Goal: Transaction & Acquisition: Purchase product/service

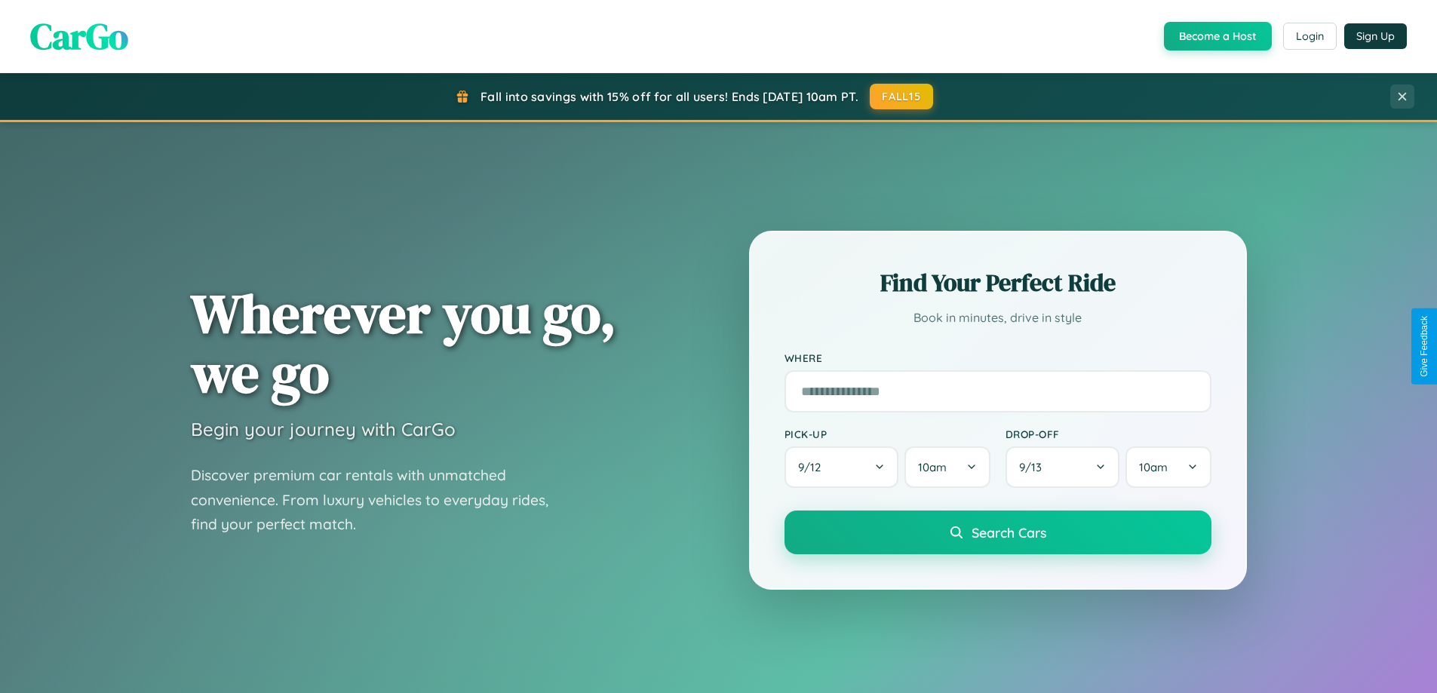
scroll to position [1038, 0]
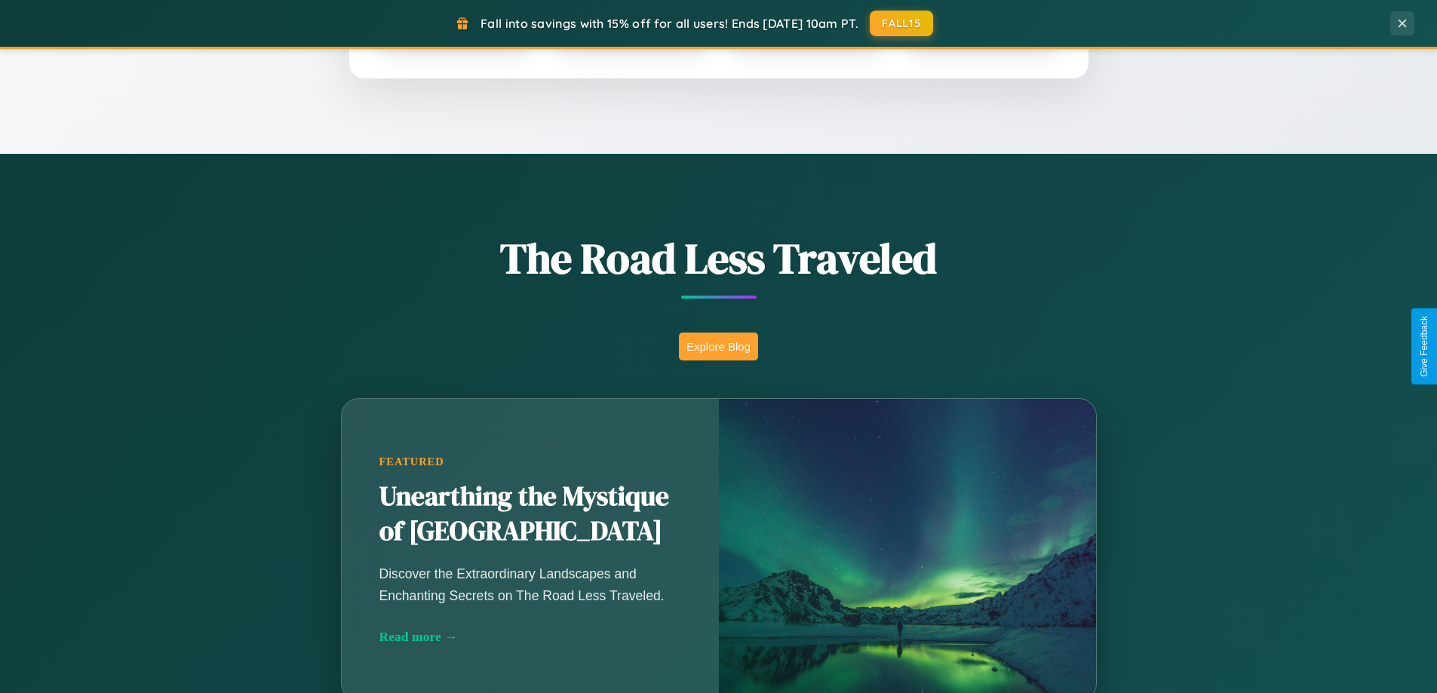
click at [718, 346] on button "Explore Blog" at bounding box center [718, 347] width 79 height 28
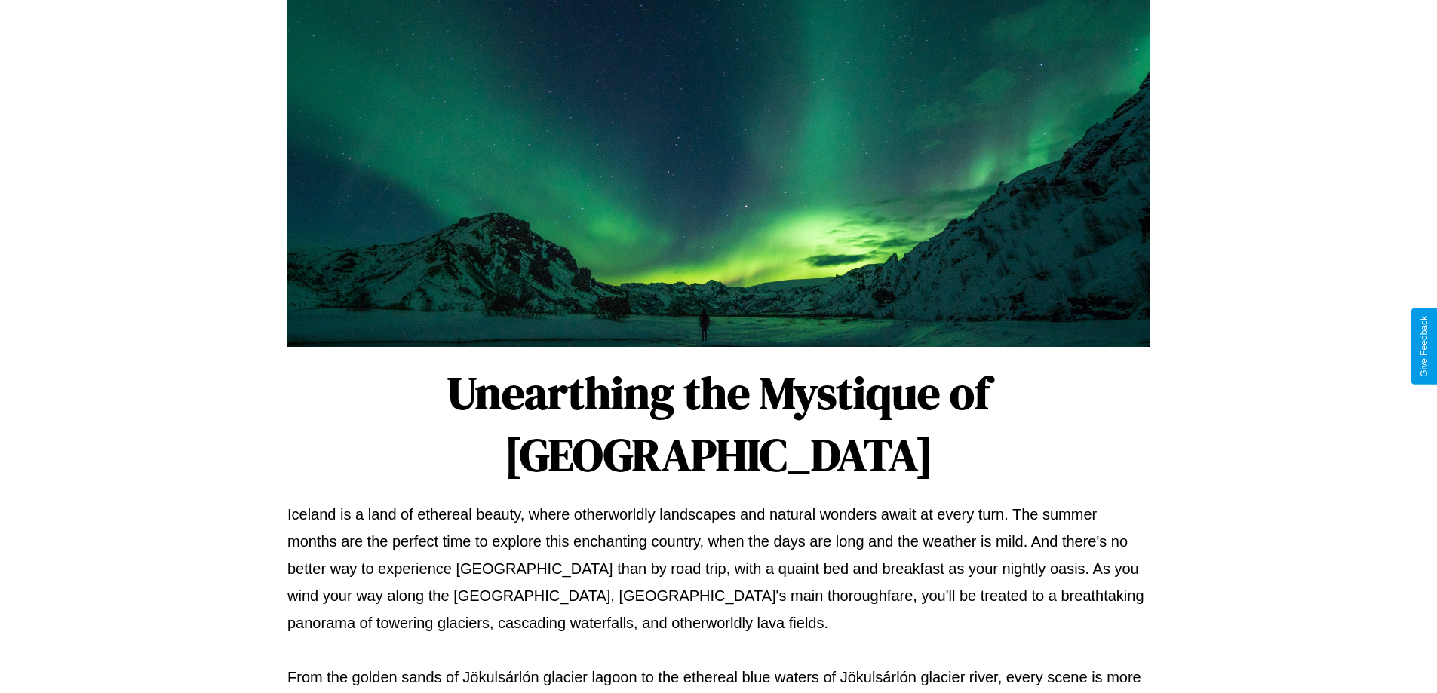
scroll to position [488, 0]
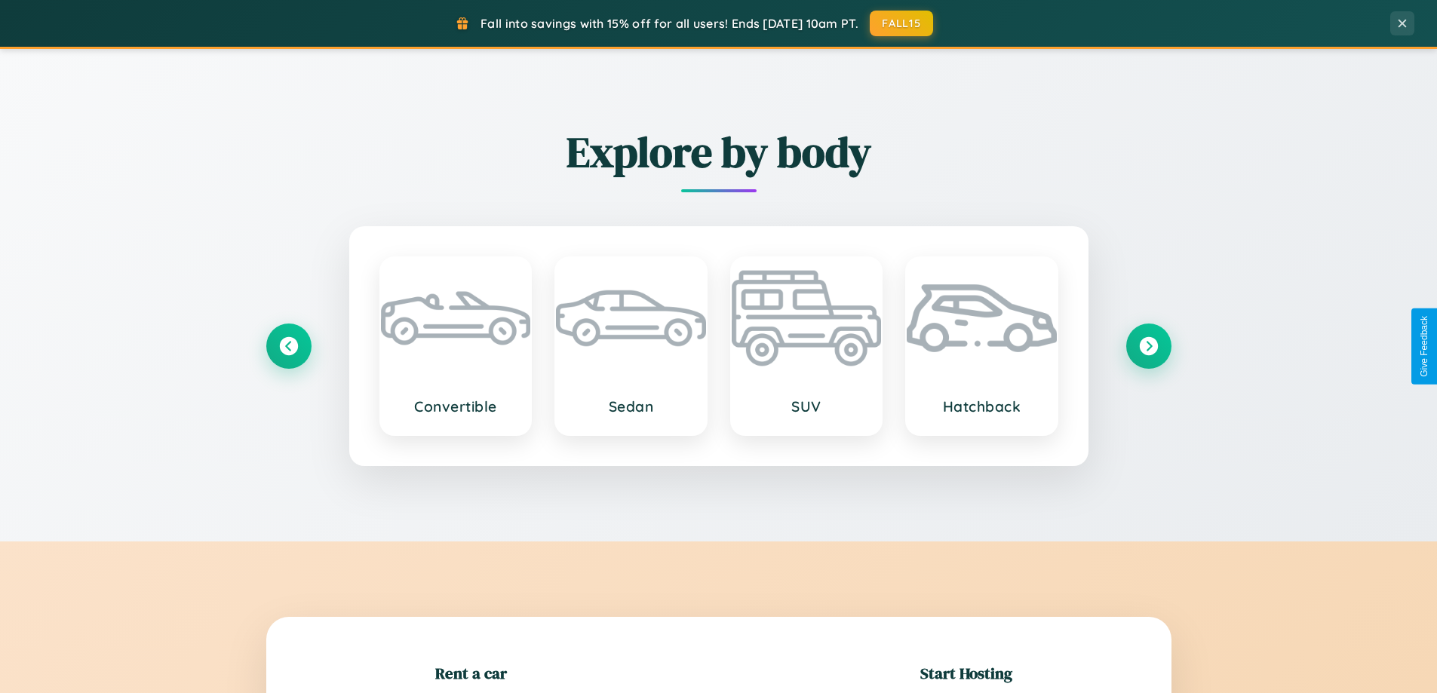
scroll to position [326, 0]
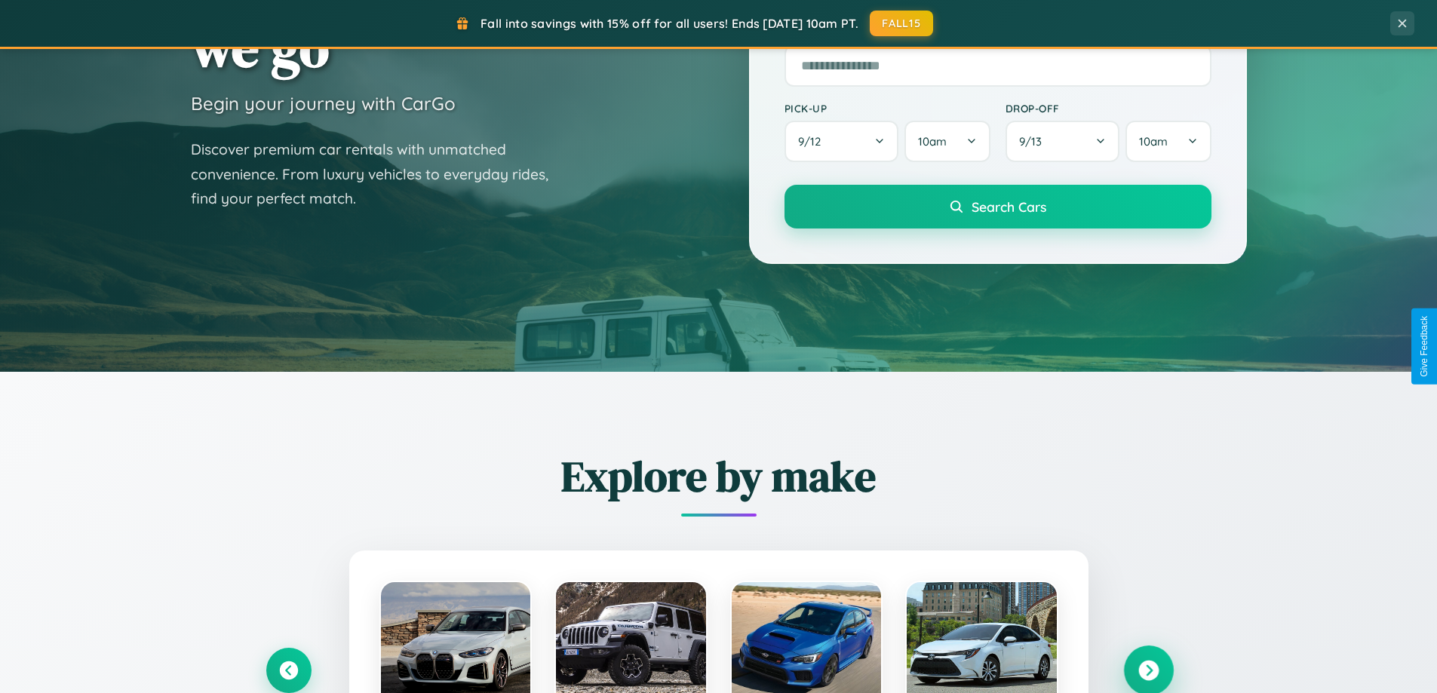
click at [1148, 671] on icon at bounding box center [1148, 671] width 20 height 20
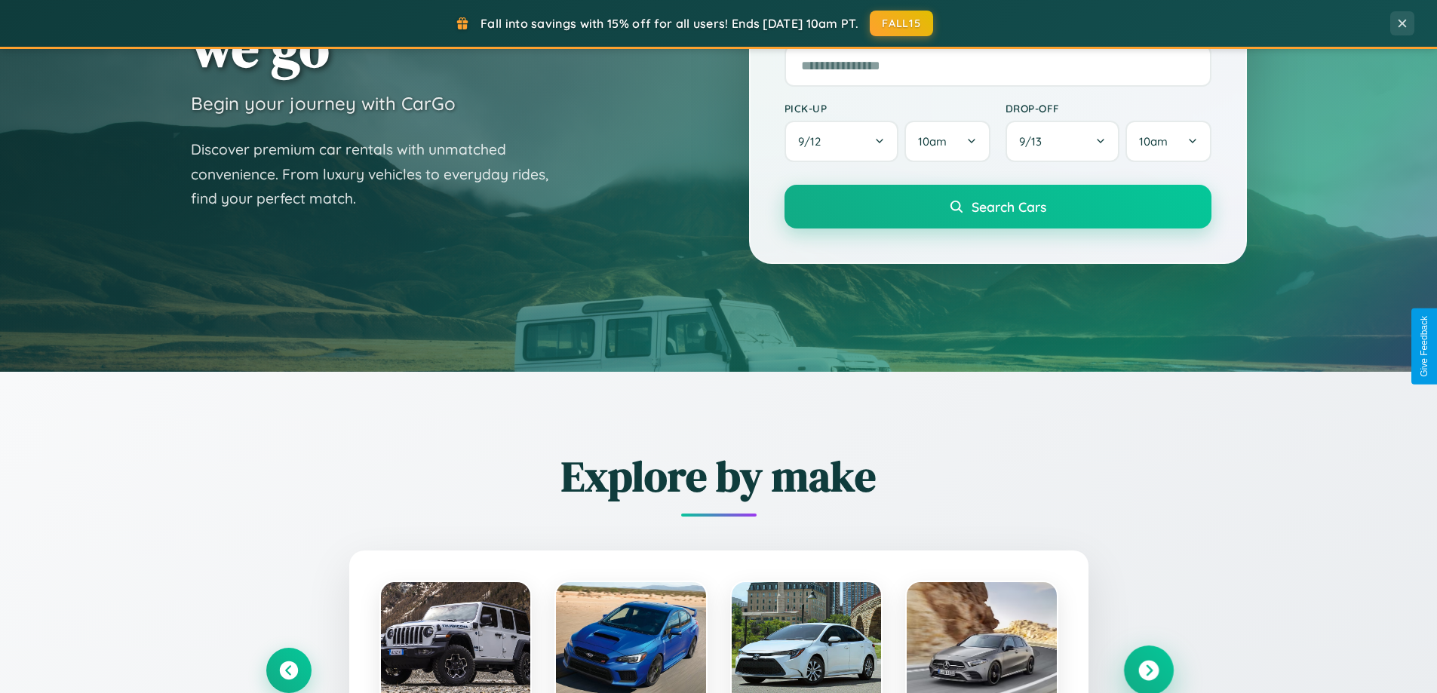
click at [1148, 669] on icon at bounding box center [1148, 671] width 20 height 20
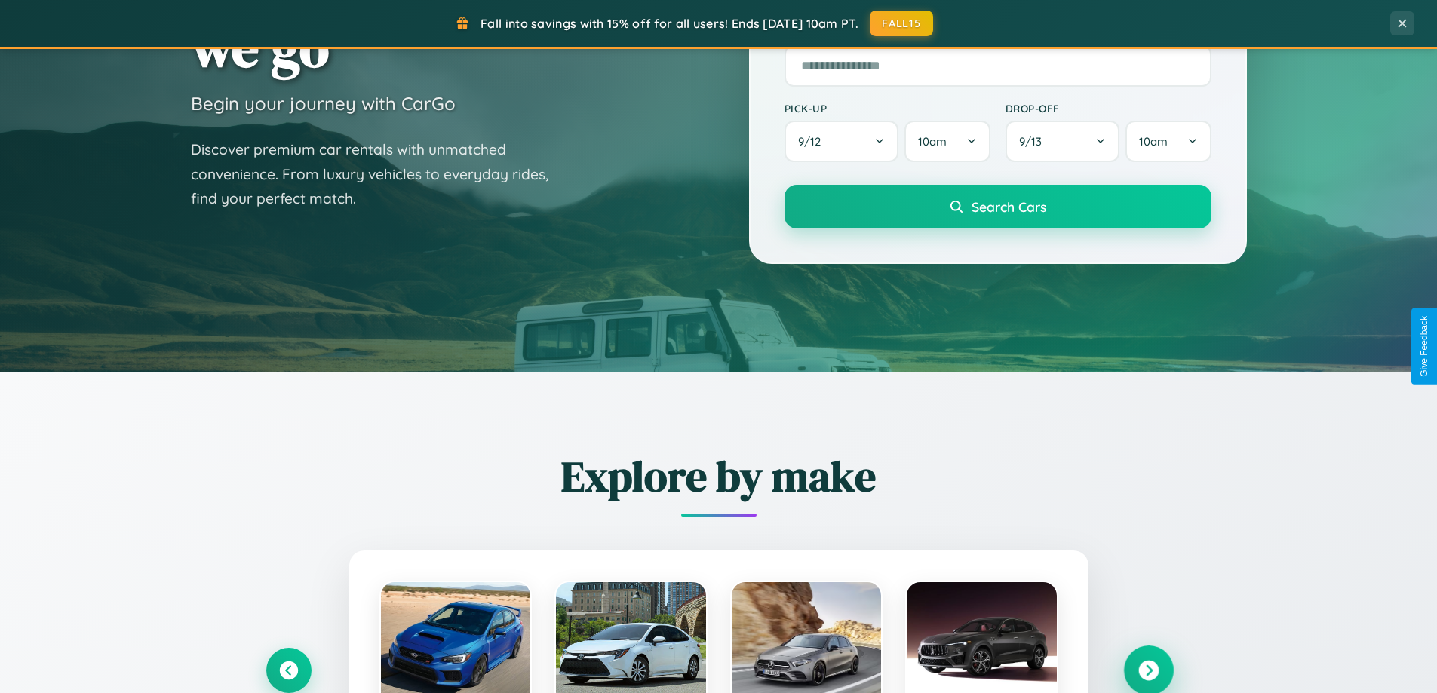
click at [1148, 669] on icon at bounding box center [1148, 671] width 20 height 20
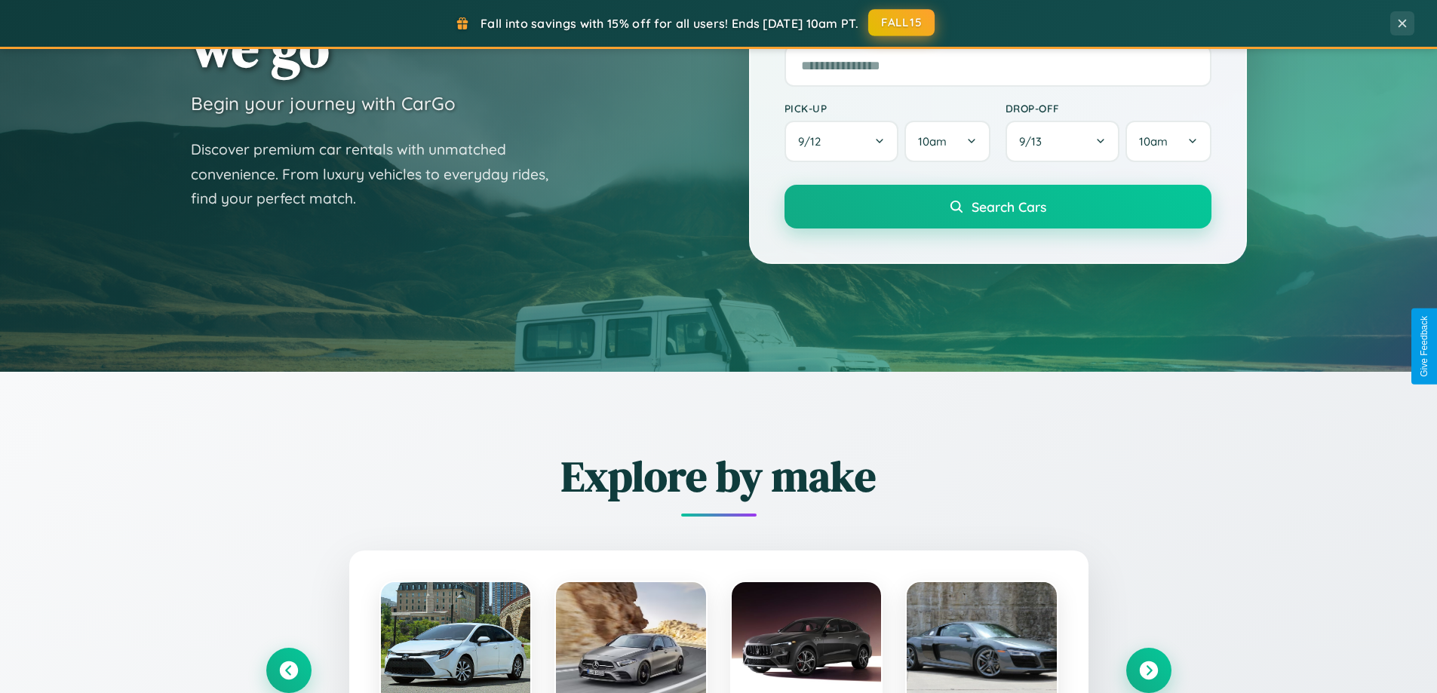
click at [902, 23] on button "FALL15" at bounding box center [901, 22] width 66 height 27
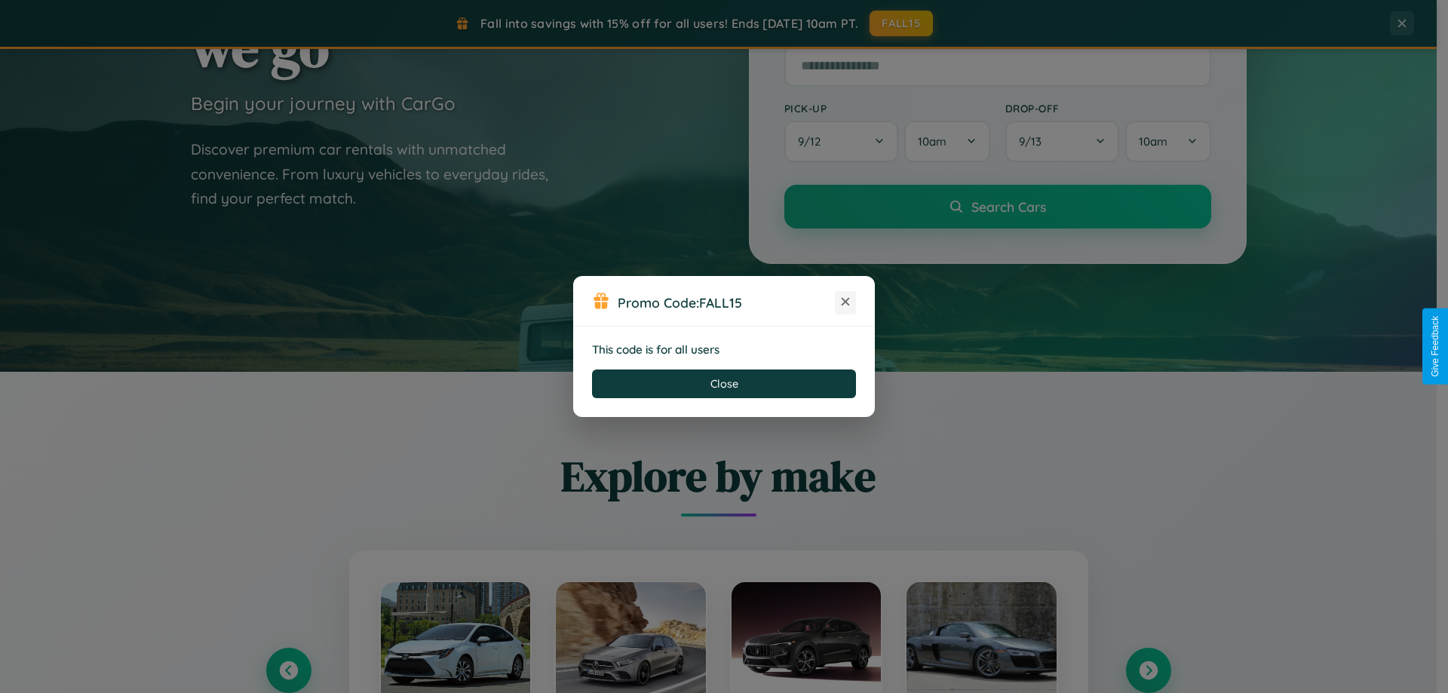
click at [846, 302] on icon at bounding box center [845, 301] width 15 height 15
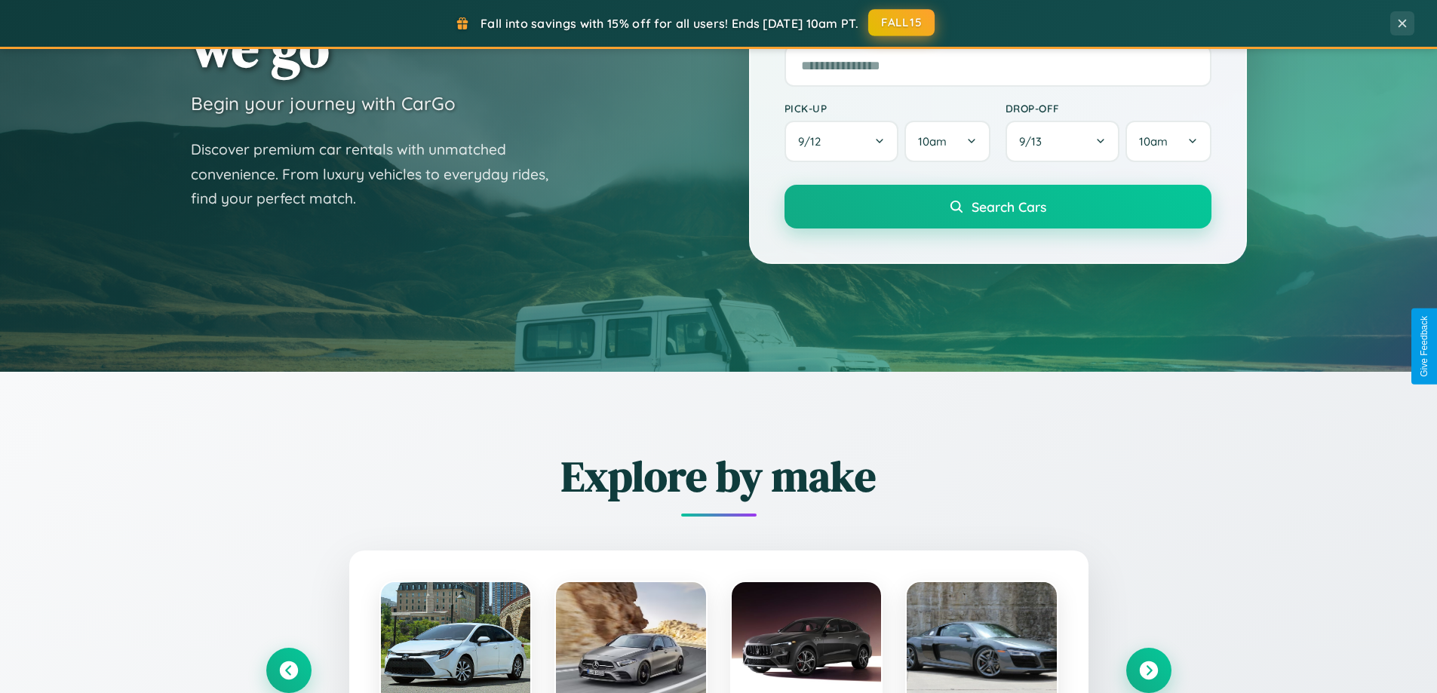
click at [902, 23] on button "FALL15" at bounding box center [901, 22] width 66 height 27
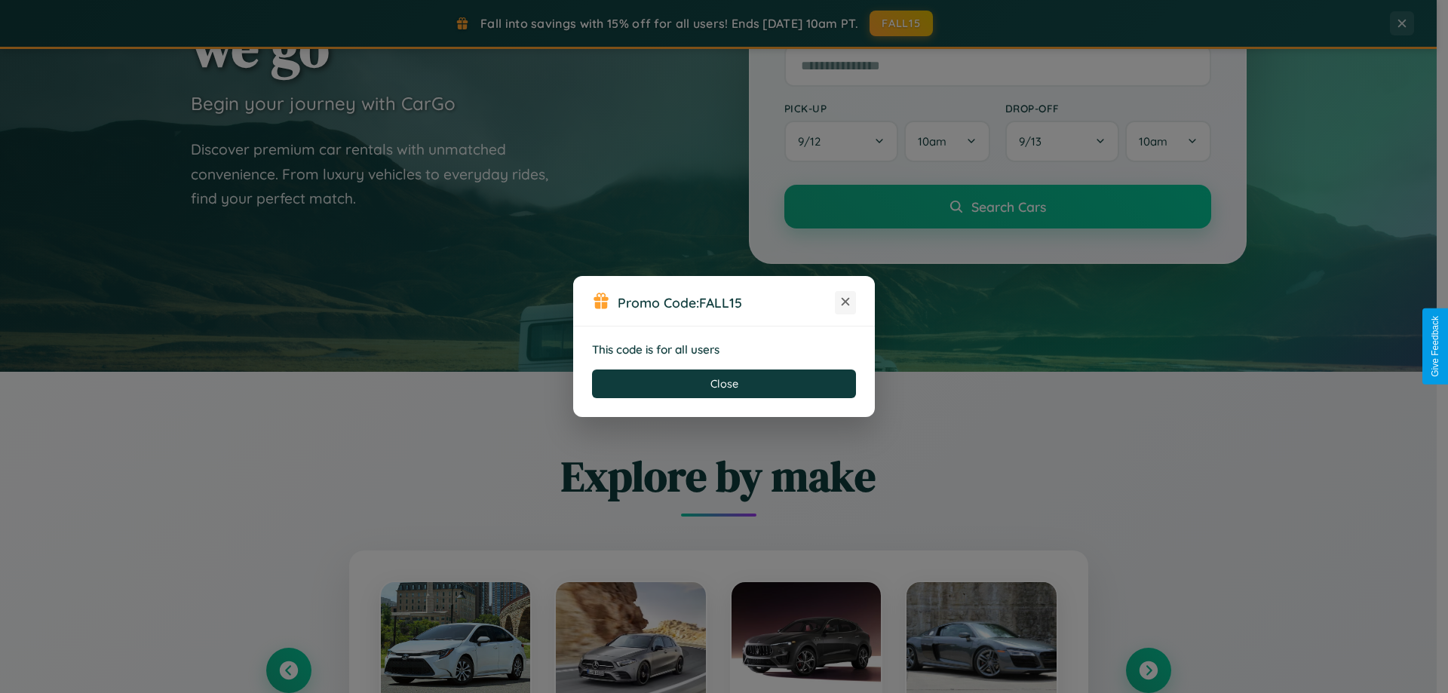
click at [846, 302] on icon at bounding box center [845, 301] width 15 height 15
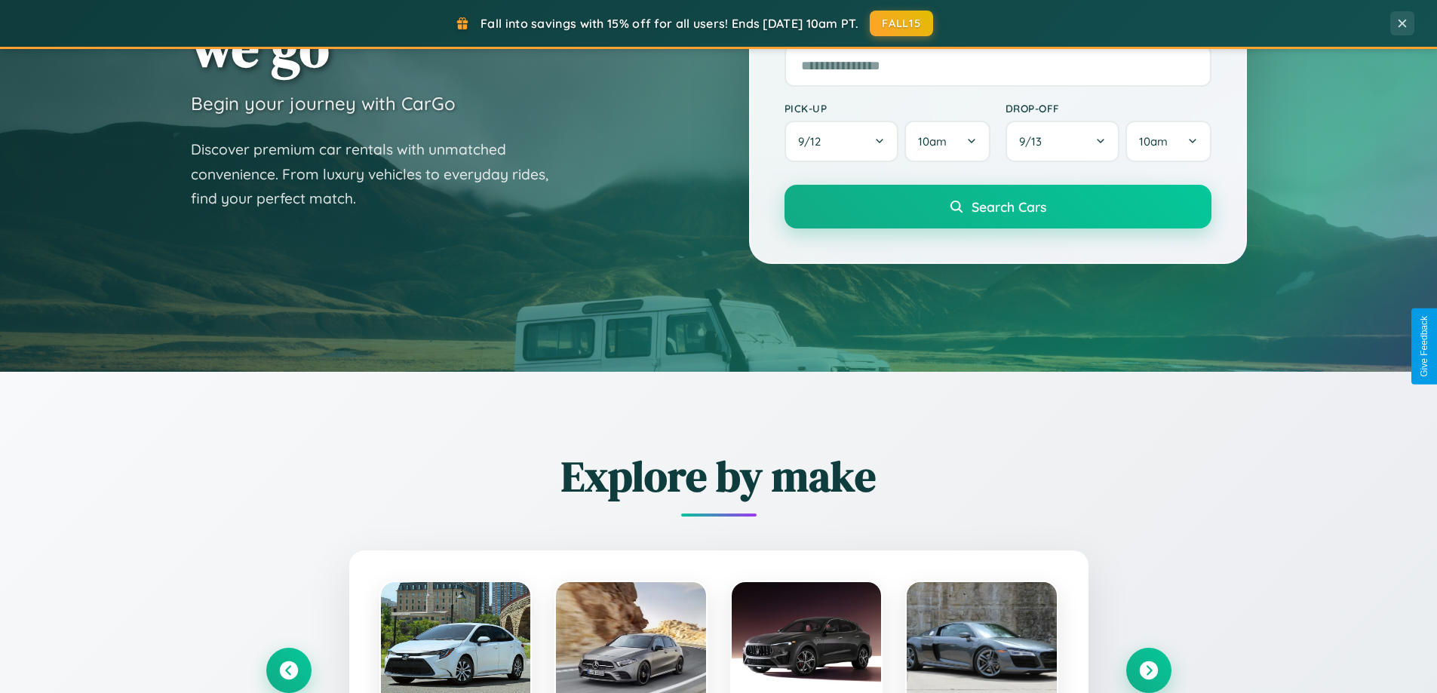
scroll to position [45, 0]
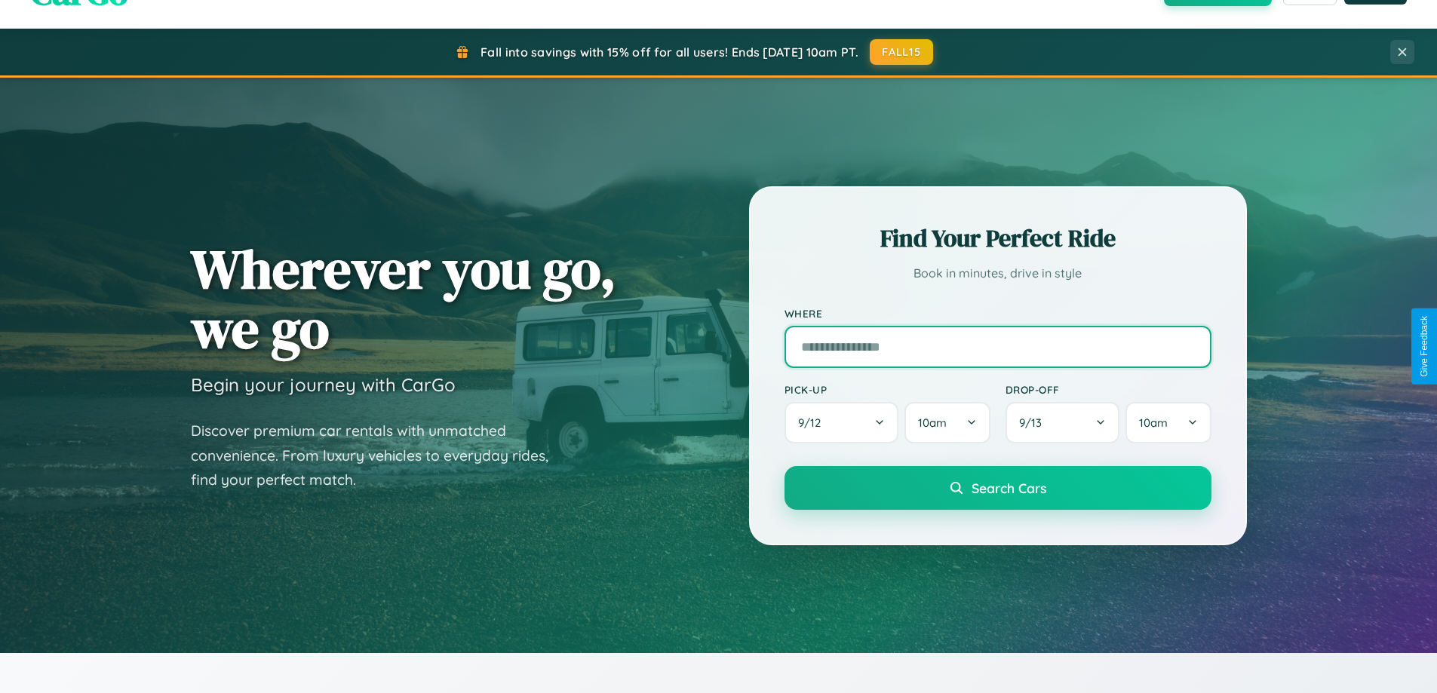
click at [997, 346] on input "text" at bounding box center [997, 347] width 427 height 42
type input "**********"
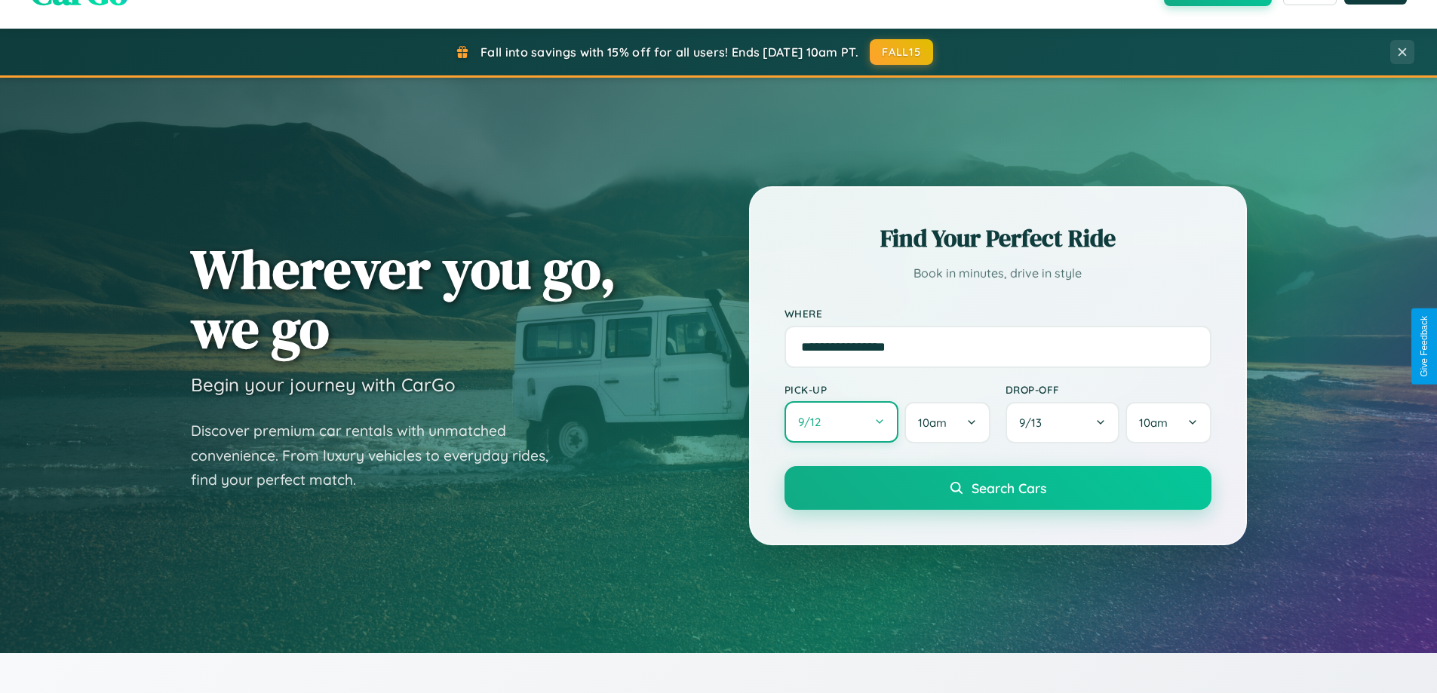
click at [841, 422] on button "9 / 12" at bounding box center [841, 421] width 115 height 41
select select "*"
select select "****"
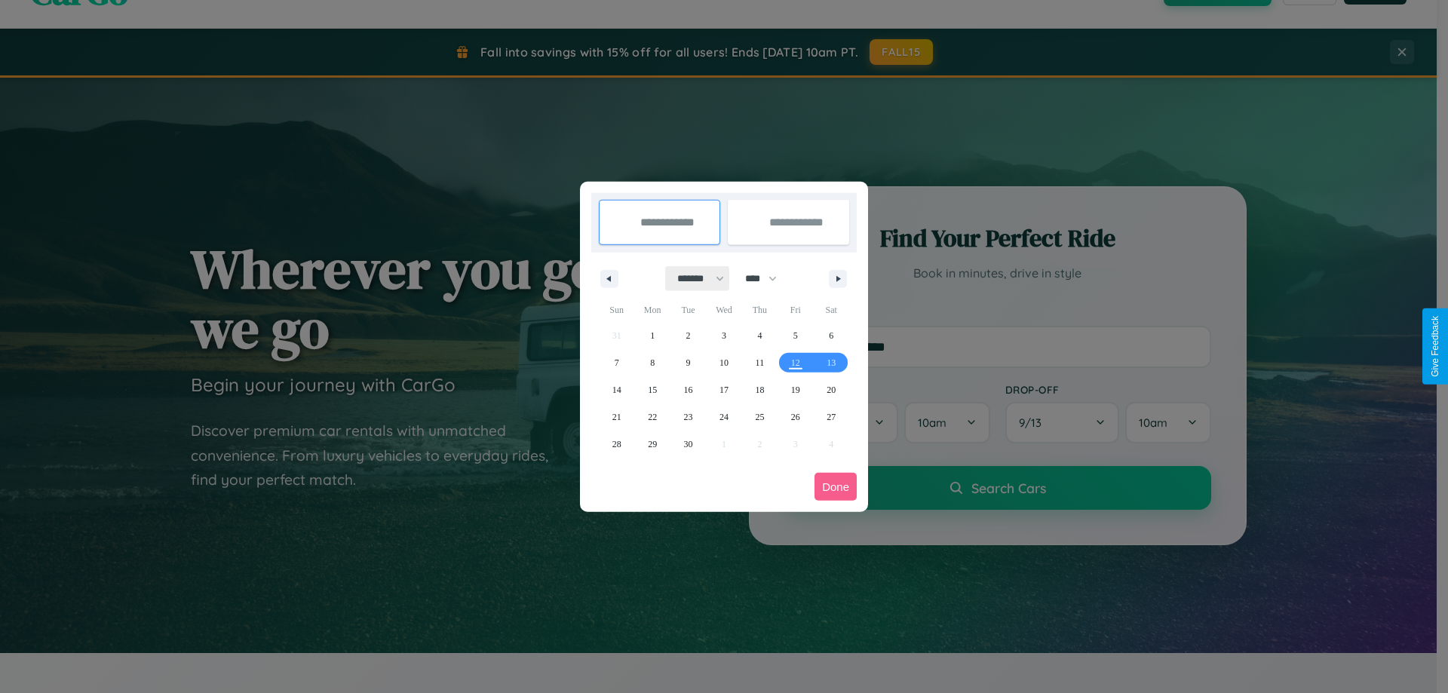
drag, startPoint x: 694, startPoint y: 278, endPoint x: 724, endPoint y: 302, distance: 38.6
click at [694, 278] on select "******* ******** ***** ***** *** **** **** ****** ********* ******* ******** **…" at bounding box center [698, 278] width 64 height 25
select select "*"
click at [768, 278] on select "**** **** **** **** **** **** **** **** **** **** **** **** **** **** **** ****…" at bounding box center [760, 278] width 45 height 25
select select "****"
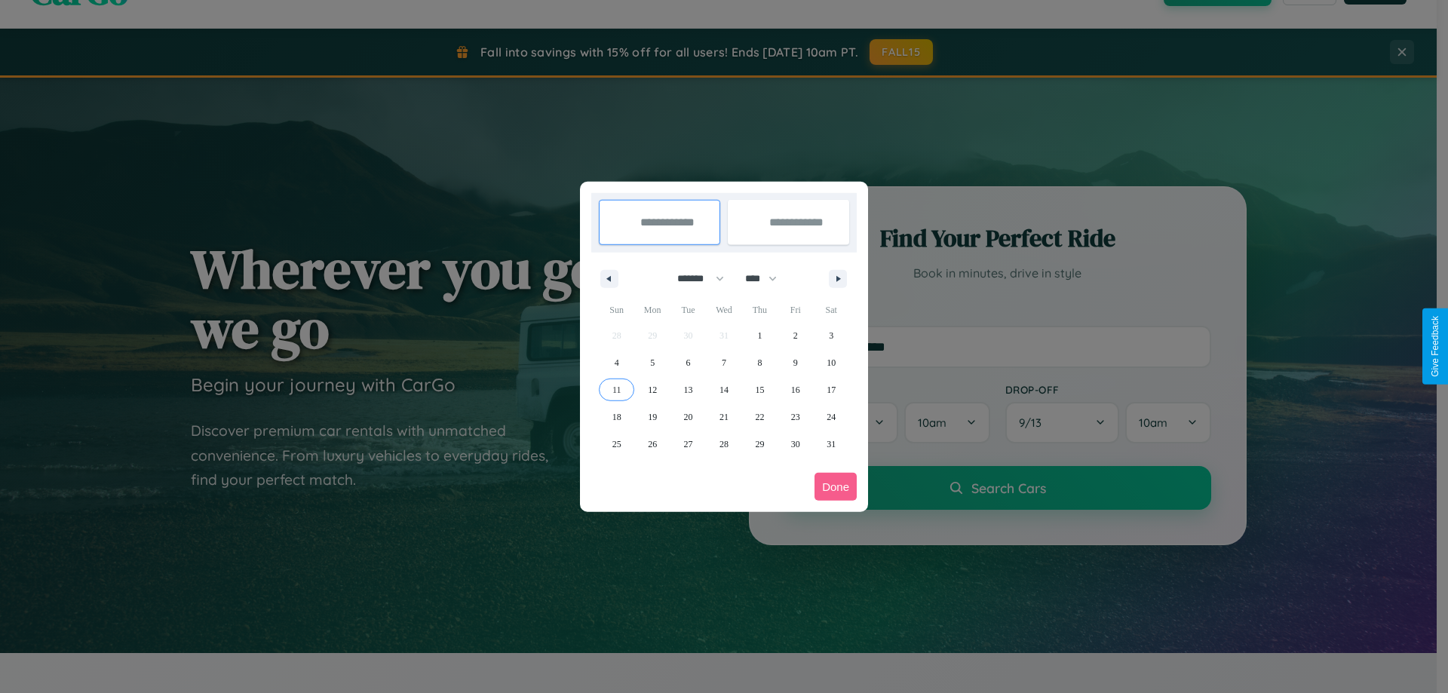
click at [616, 389] on span "11" at bounding box center [617, 389] width 9 height 27
type input "**********"
click at [723, 416] on span "21" at bounding box center [724, 417] width 9 height 27
type input "**********"
click at [836, 487] on button "Done" at bounding box center [836, 487] width 42 height 28
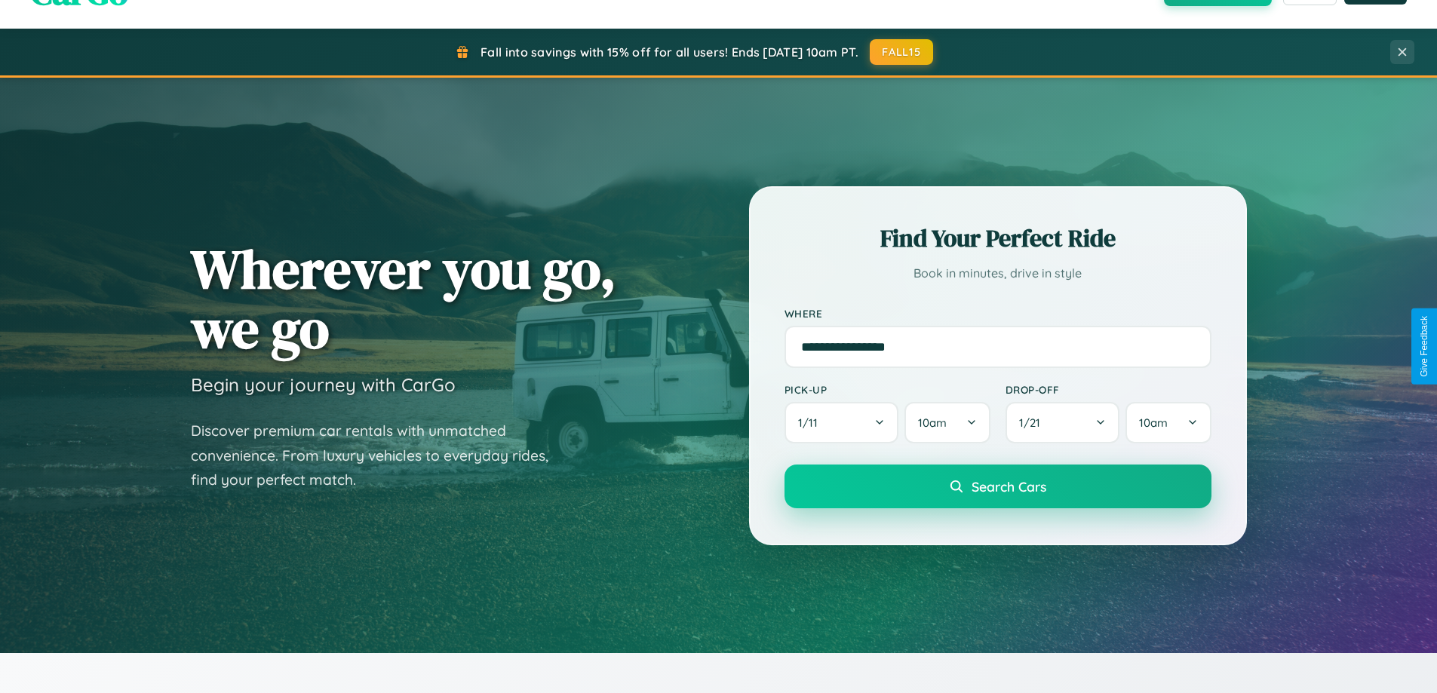
click at [997, 487] on span "Search Cars" at bounding box center [1009, 486] width 75 height 17
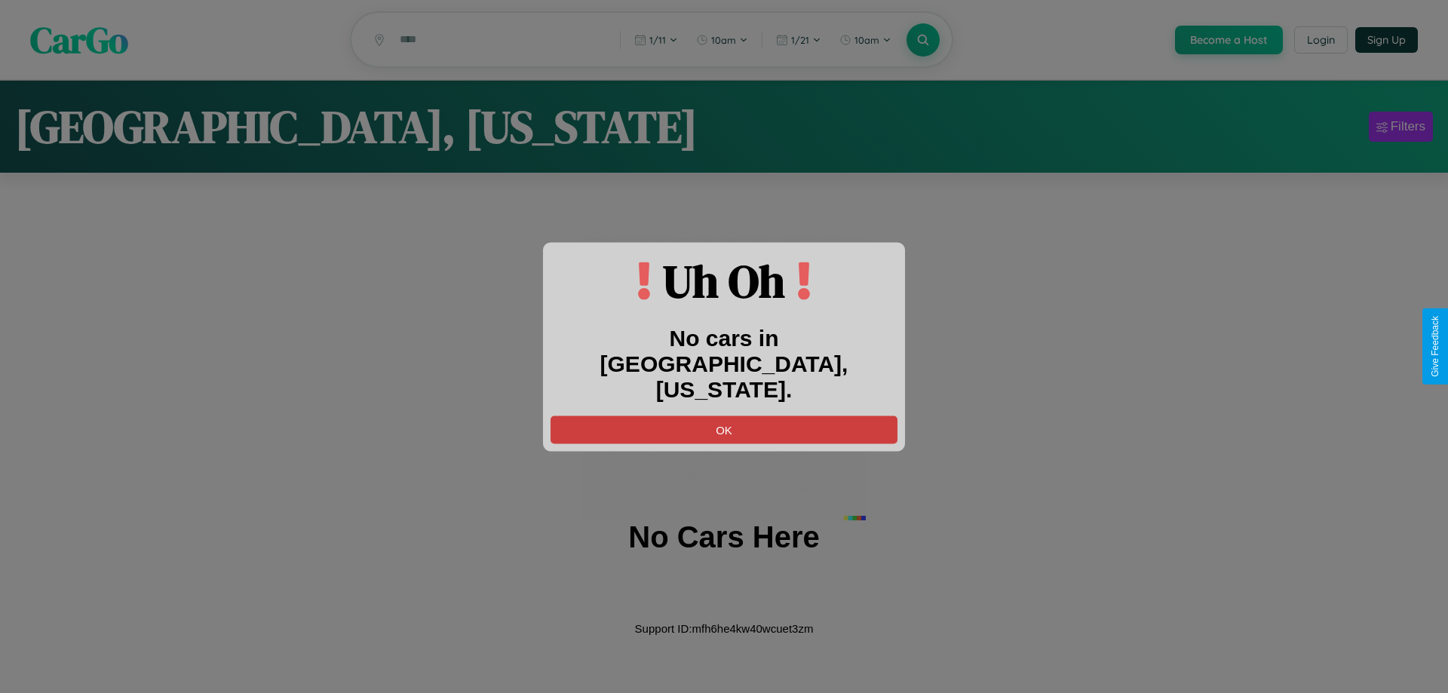
click at [724, 416] on button "OK" at bounding box center [724, 430] width 347 height 28
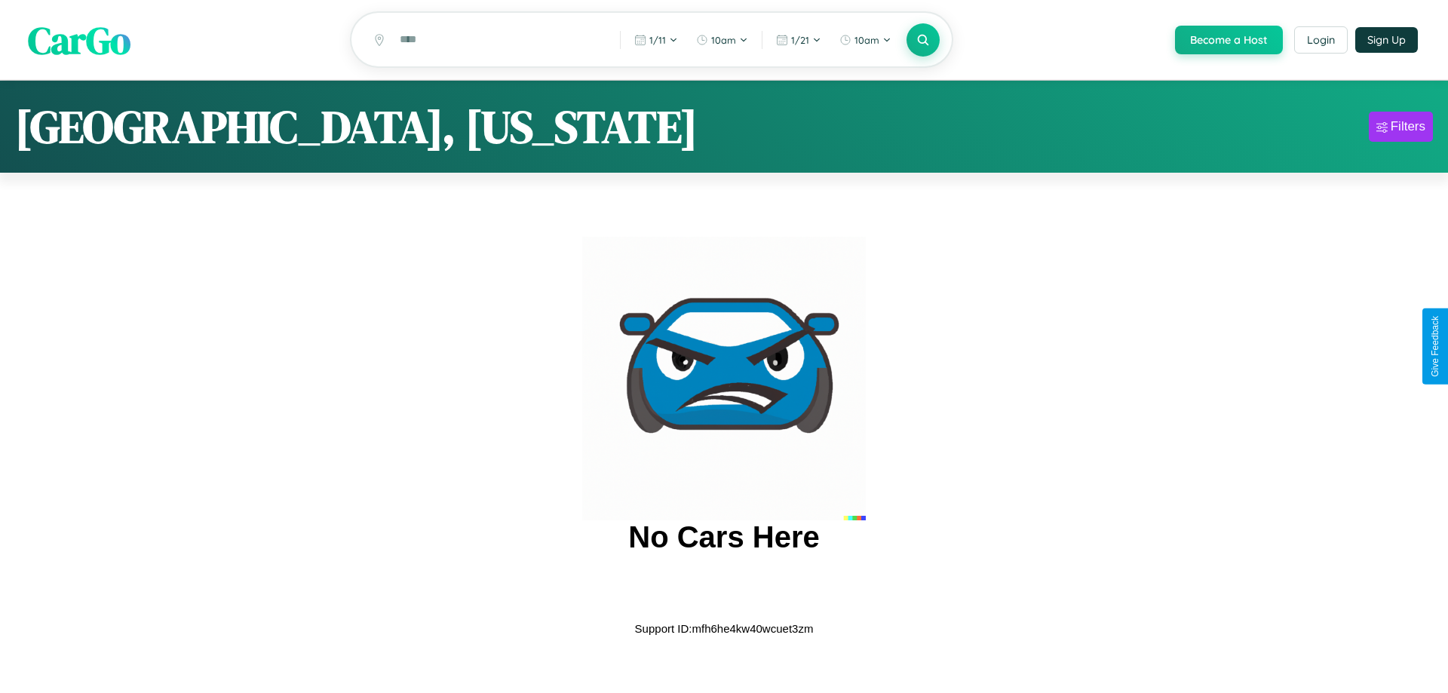
click at [79, 40] on span "CarGo" at bounding box center [79, 40] width 103 height 52
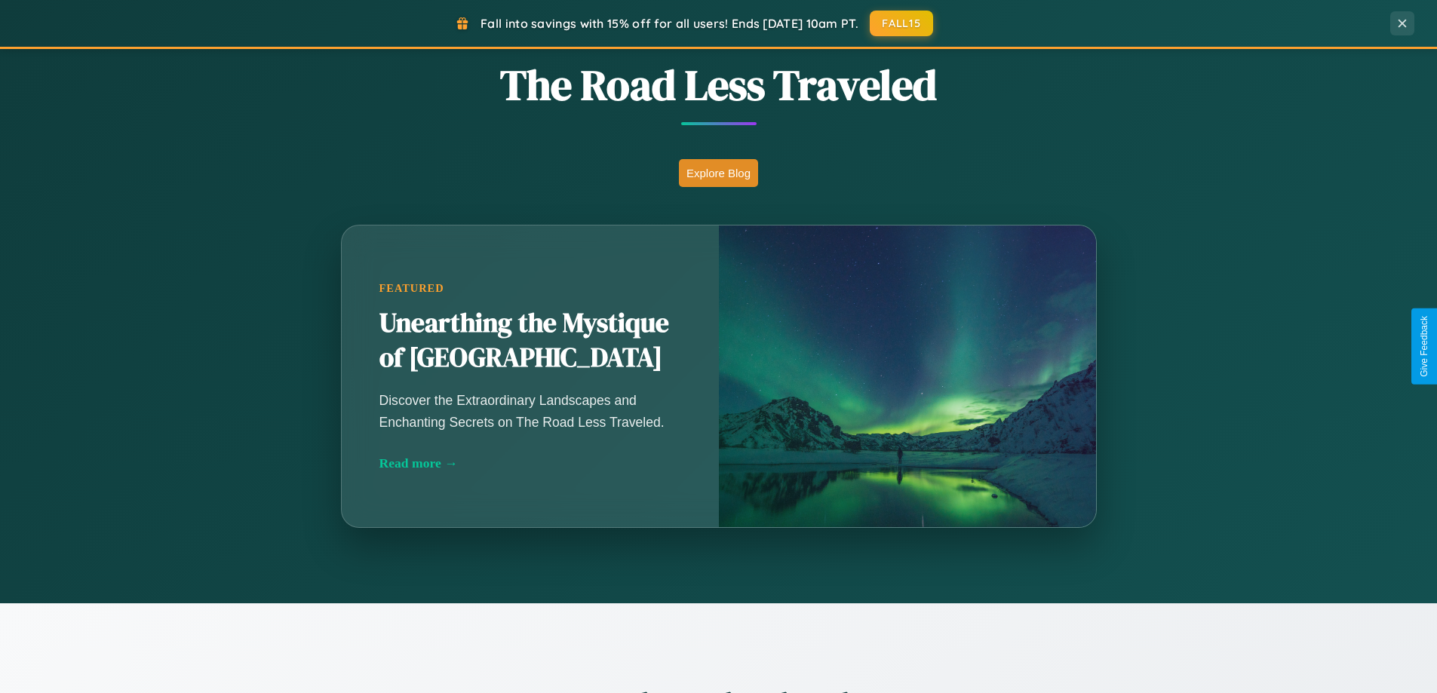
scroll to position [2424, 0]
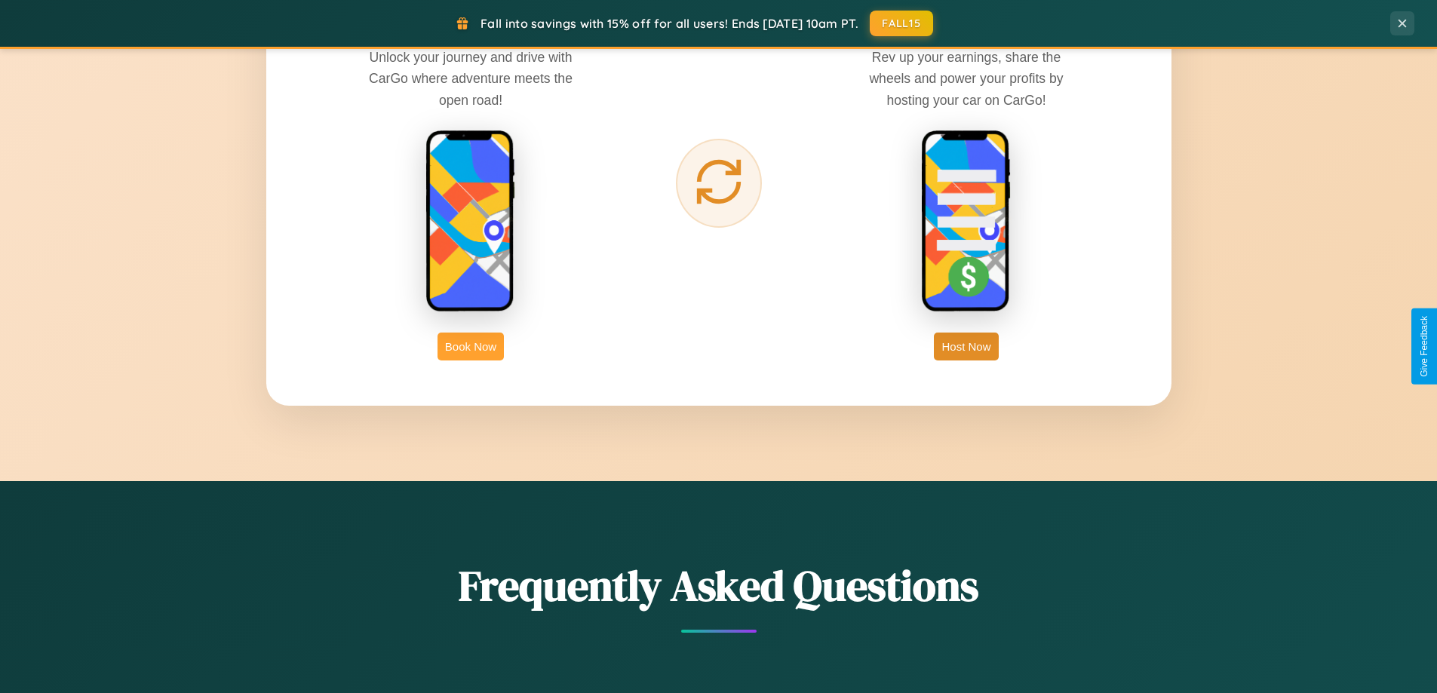
click at [471, 346] on button "Book Now" at bounding box center [471, 347] width 66 height 28
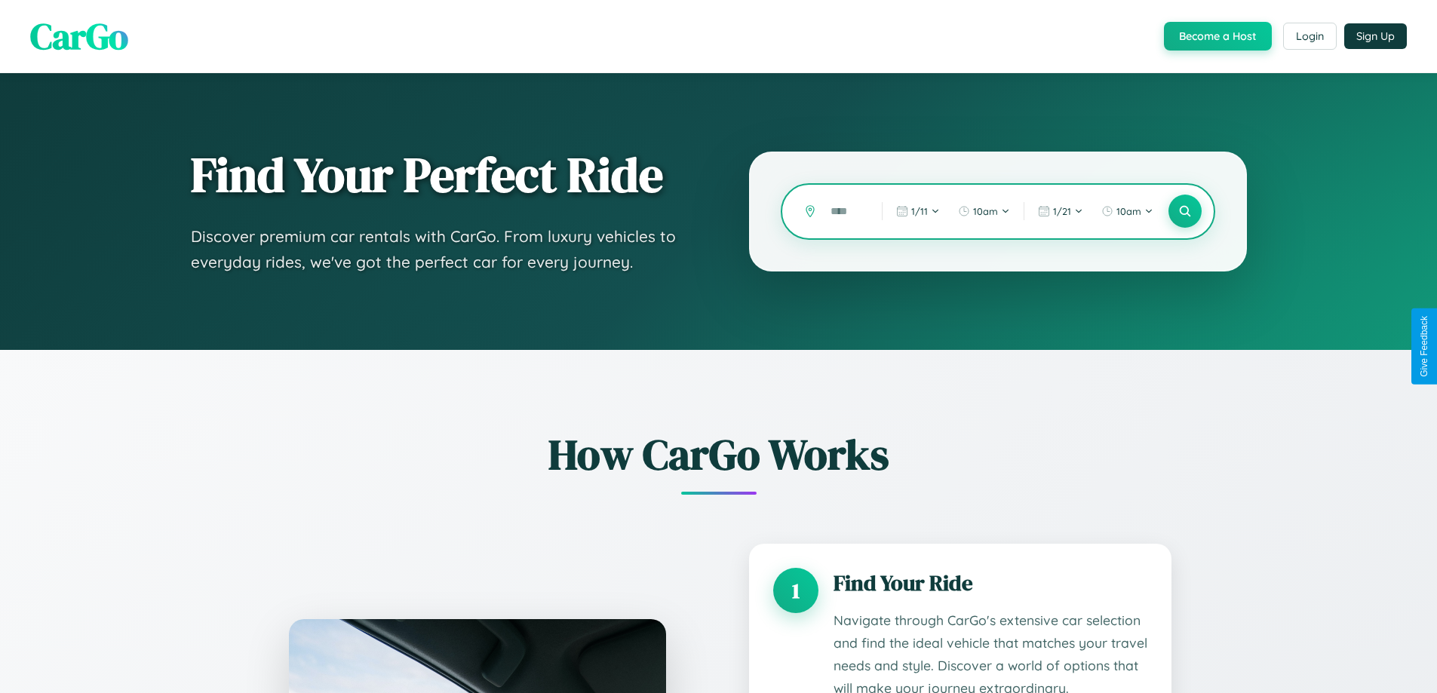
click at [845, 211] on input "text" at bounding box center [845, 211] width 44 height 26
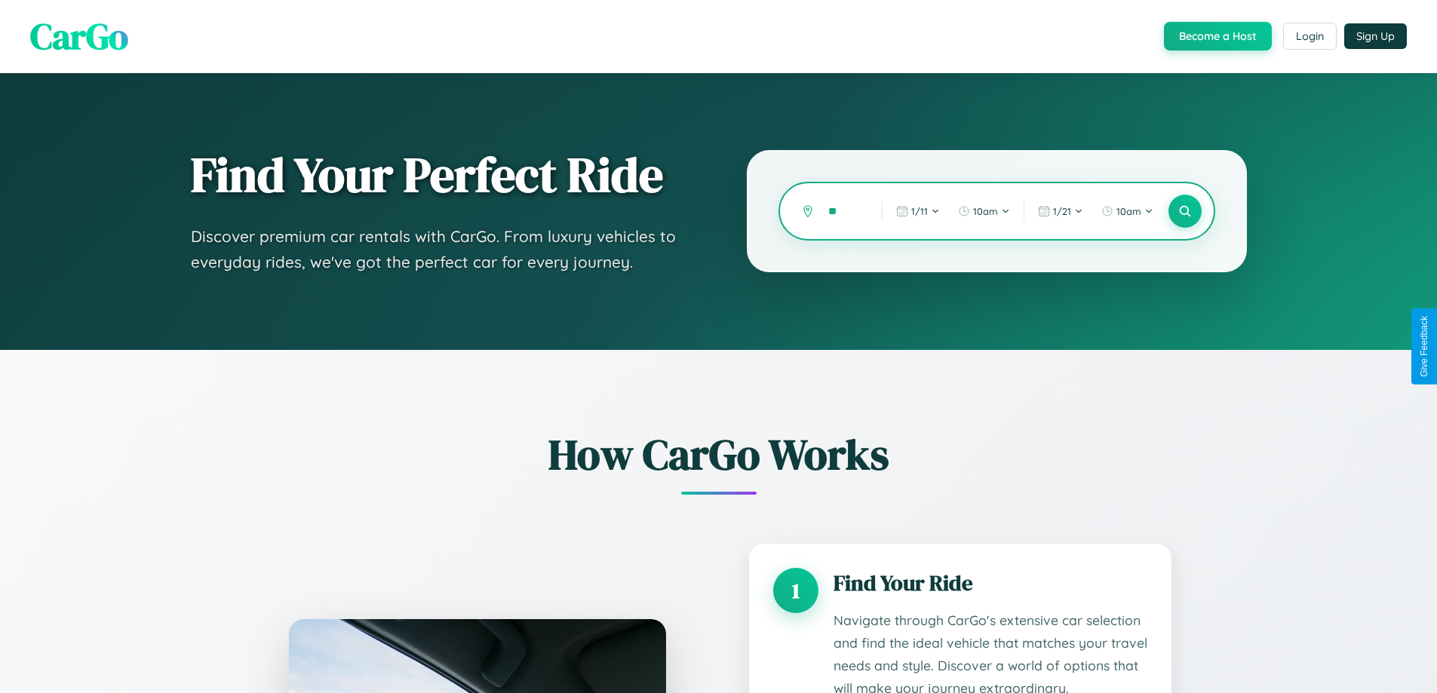
type input "*"
type input "******"
click at [1184, 211] on icon at bounding box center [1184, 211] width 14 height 14
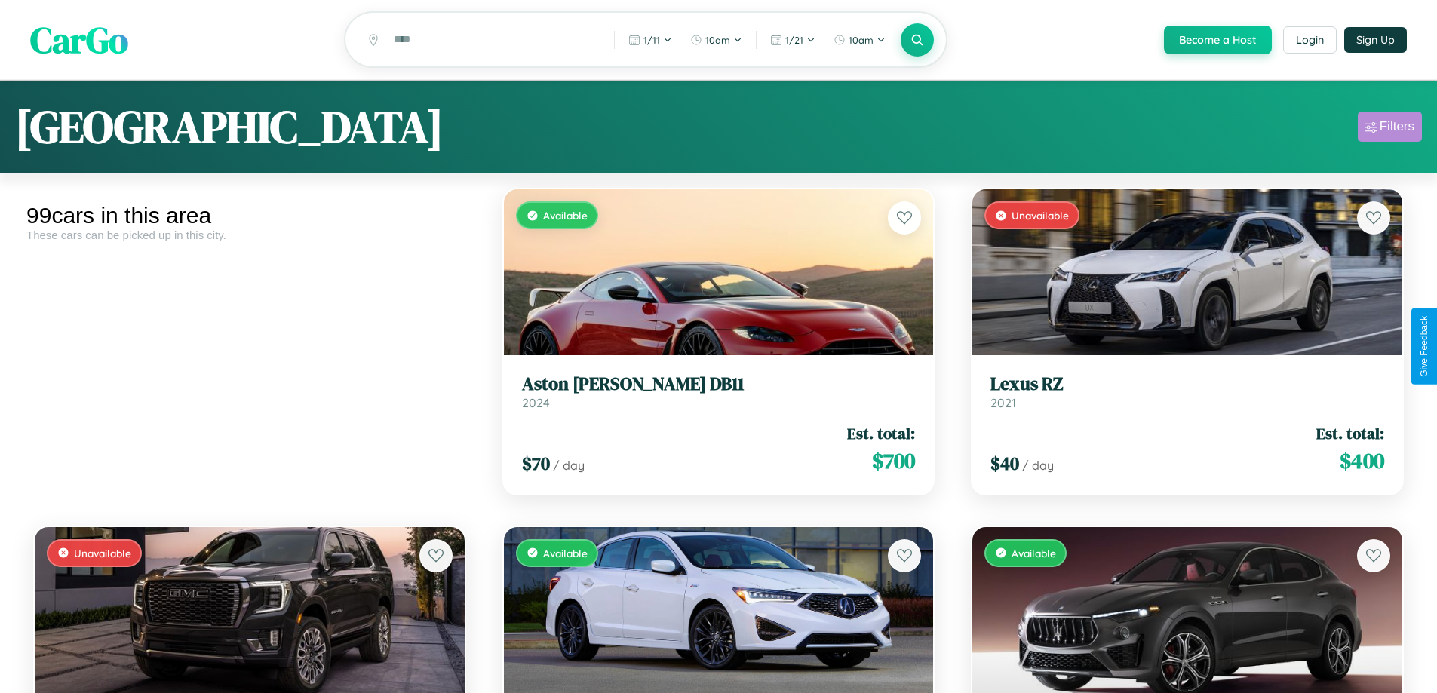
click at [1389, 129] on div "Filters" at bounding box center [1397, 126] width 35 height 15
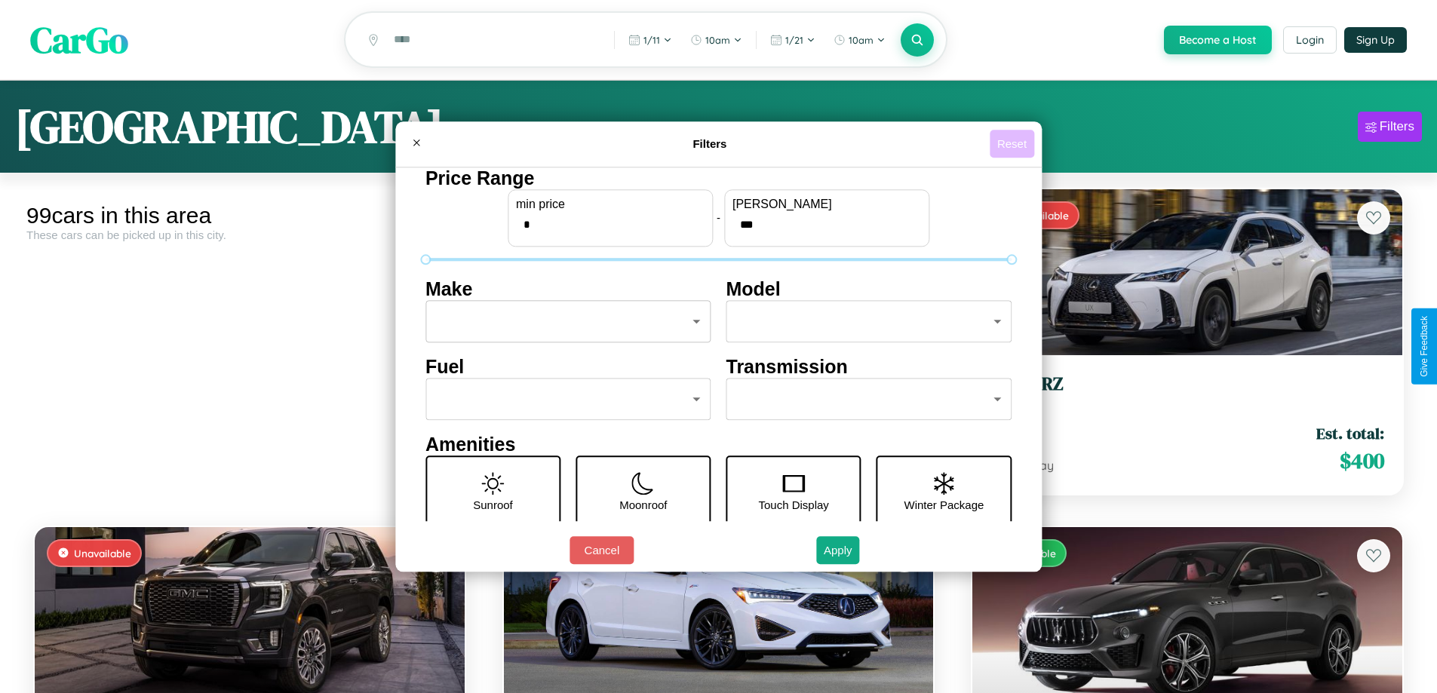
click at [1014, 143] on button "Reset" at bounding box center [1012, 144] width 45 height 28
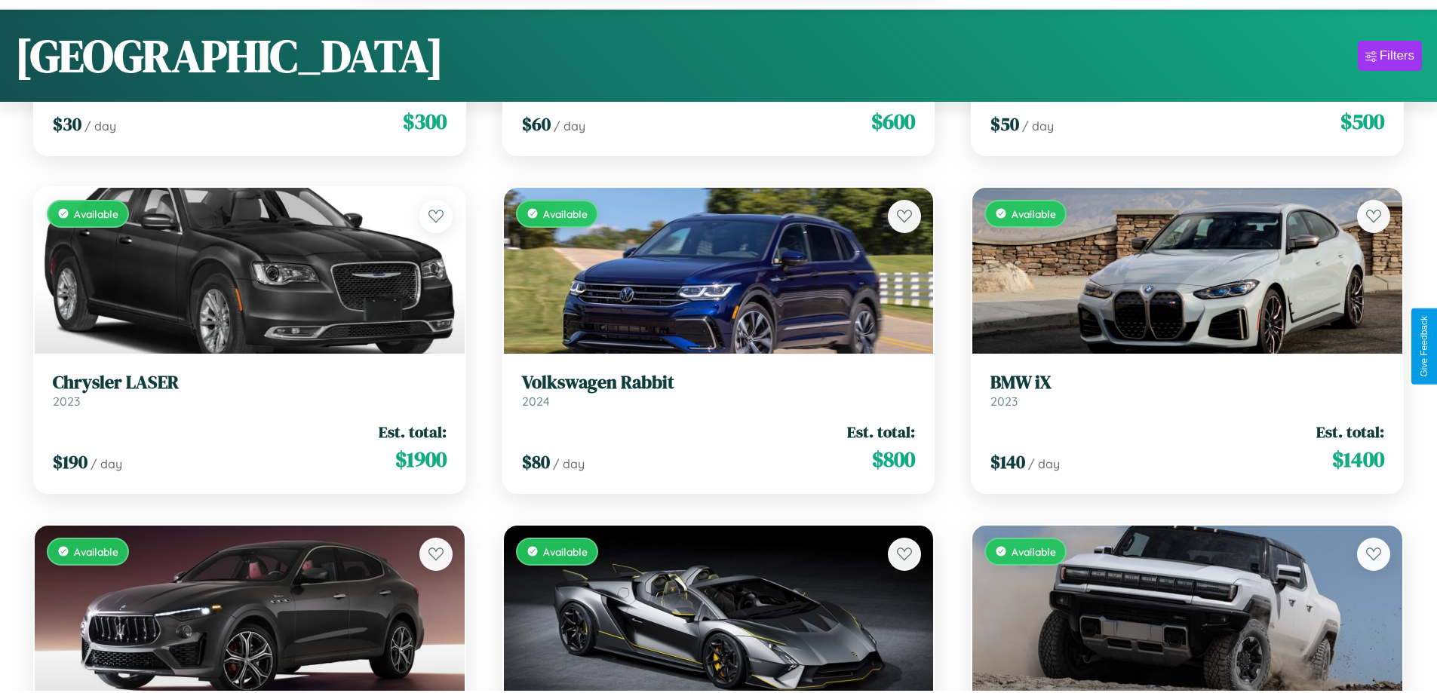
scroll to position [7417, 0]
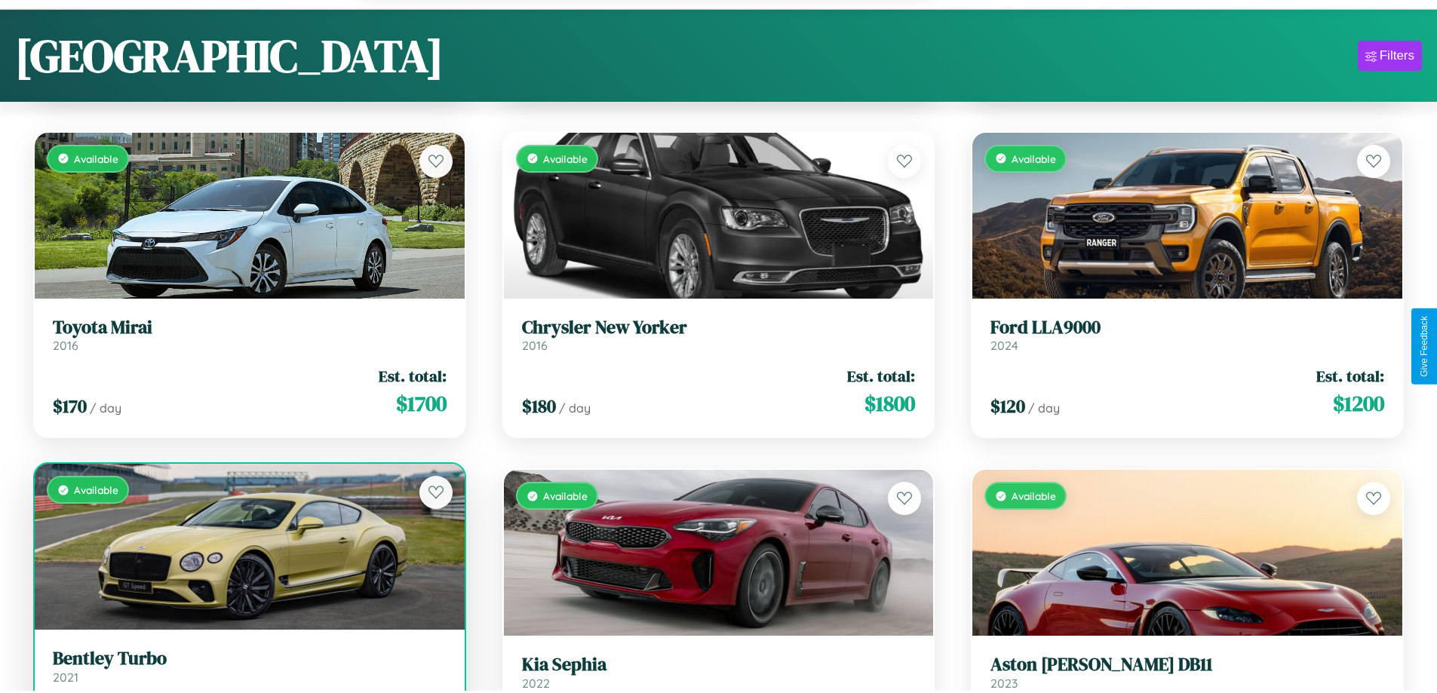
click at [247, 674] on link "Bentley Turbo 2021" at bounding box center [250, 666] width 394 height 37
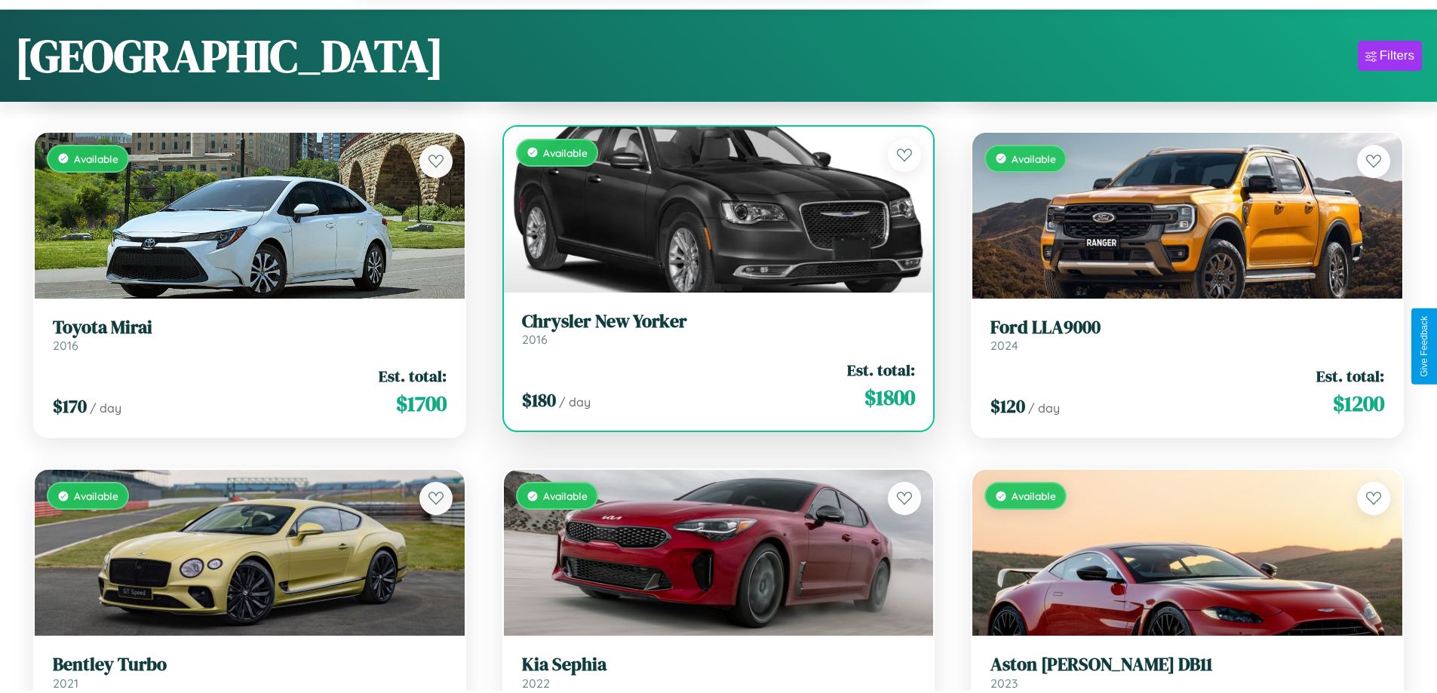
scroll to position [91, 0]
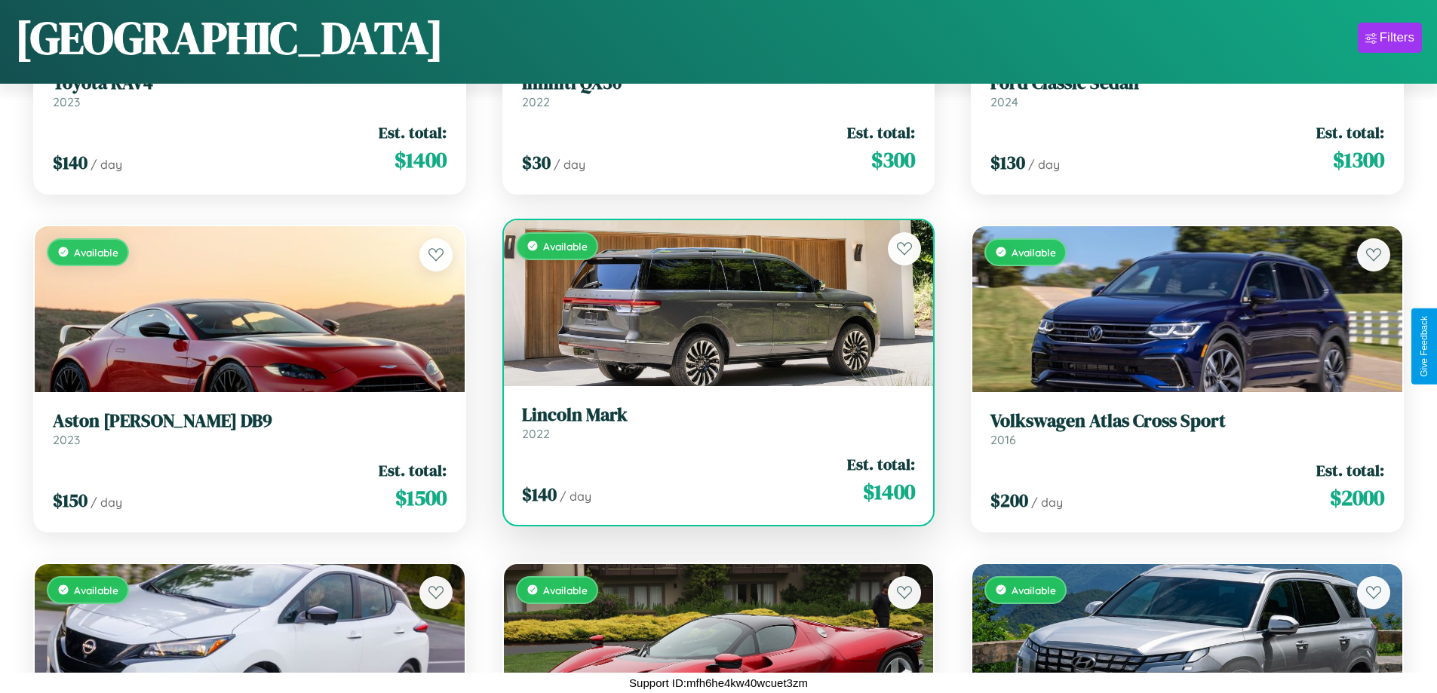
click at [712, 422] on h3 "Lincoln Mark" at bounding box center [719, 415] width 394 height 22
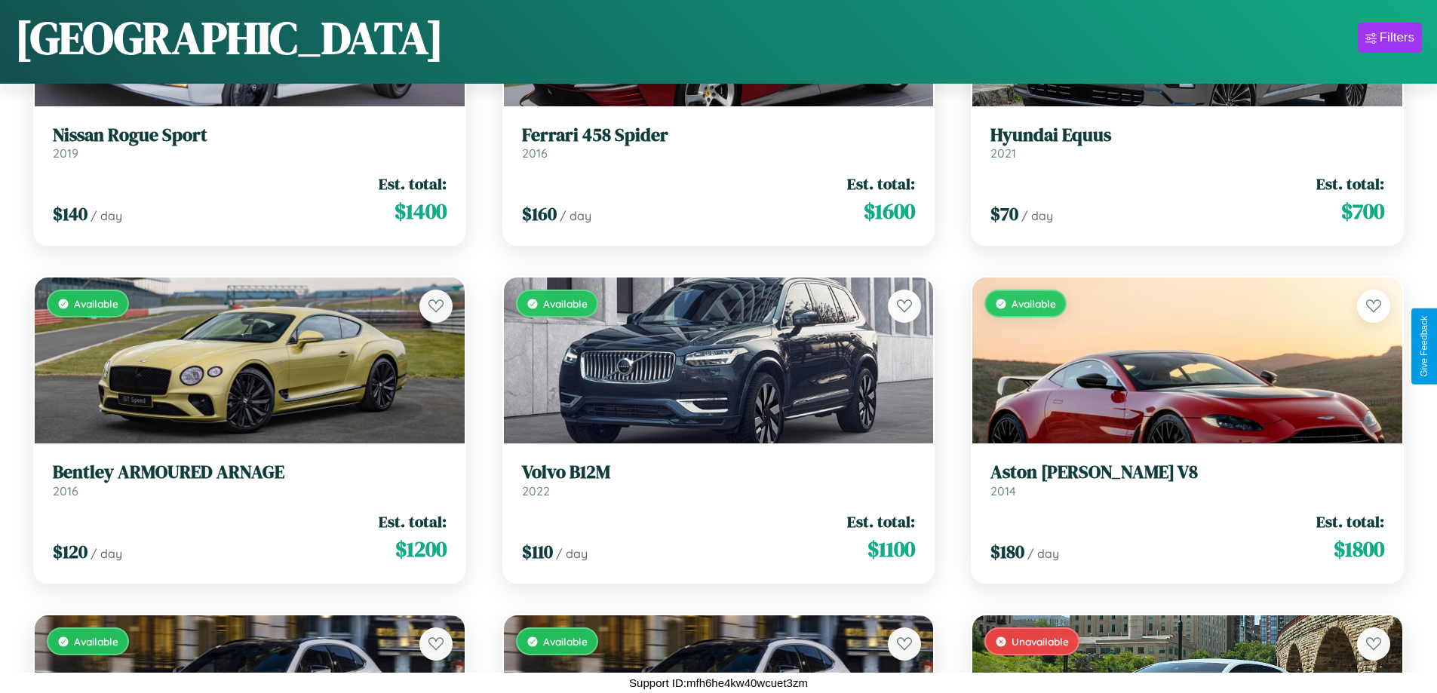
scroll to position [6292, 0]
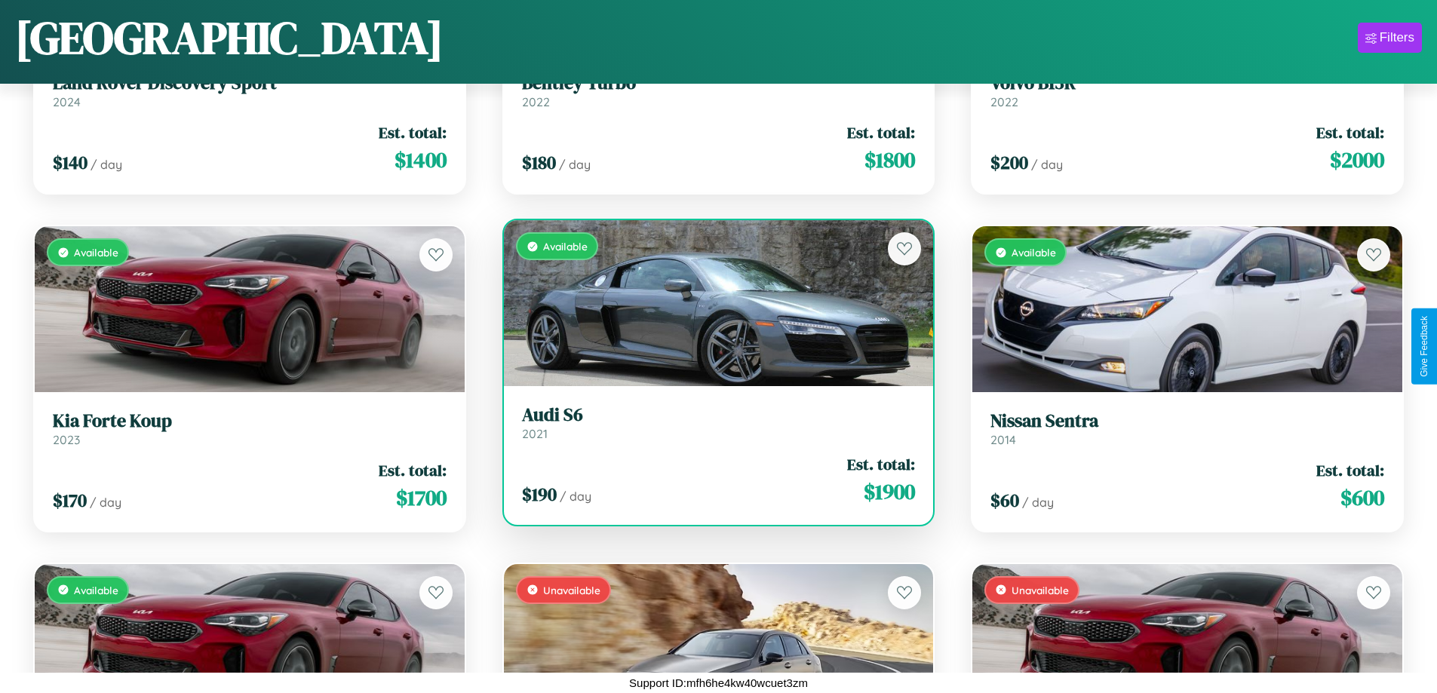
click at [712, 480] on div "$ 190 / day Est. total: $ 1900" at bounding box center [719, 480] width 394 height 54
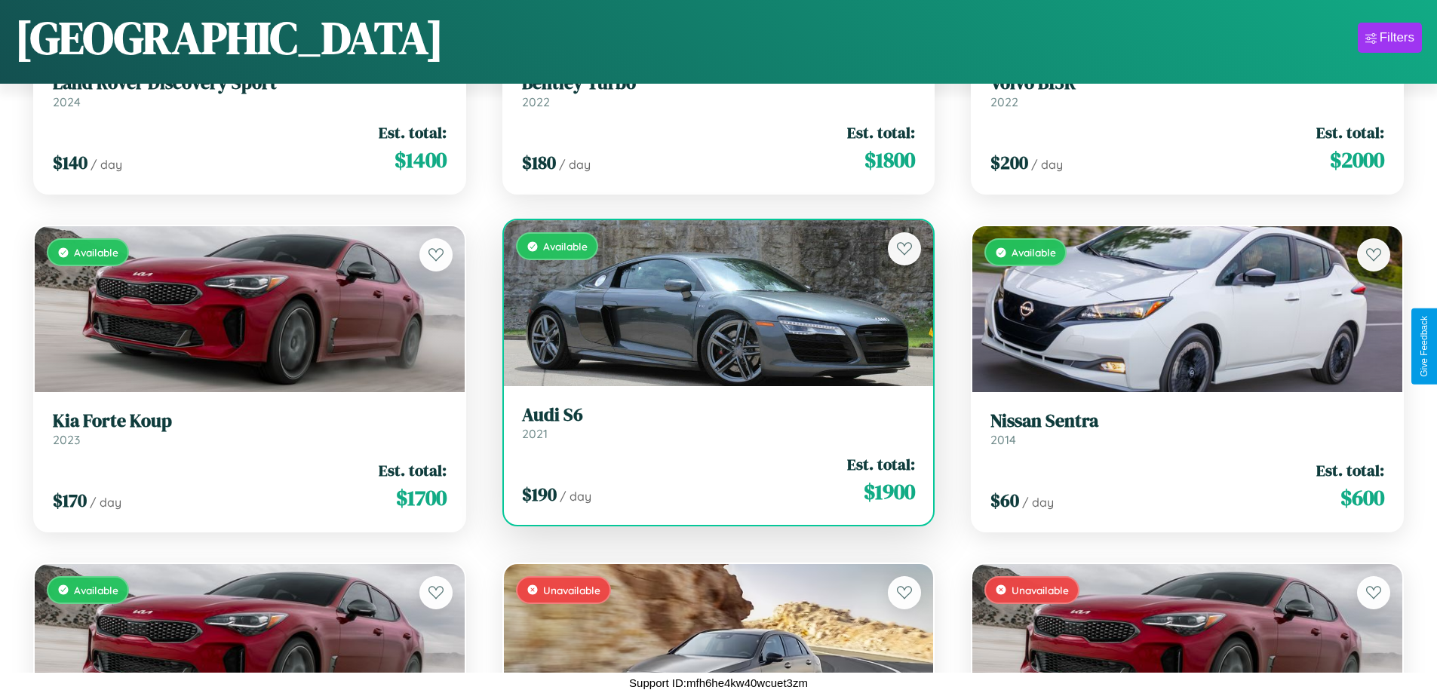
click at [712, 480] on div "$ 190 / day Est. total: $ 1900" at bounding box center [719, 480] width 394 height 54
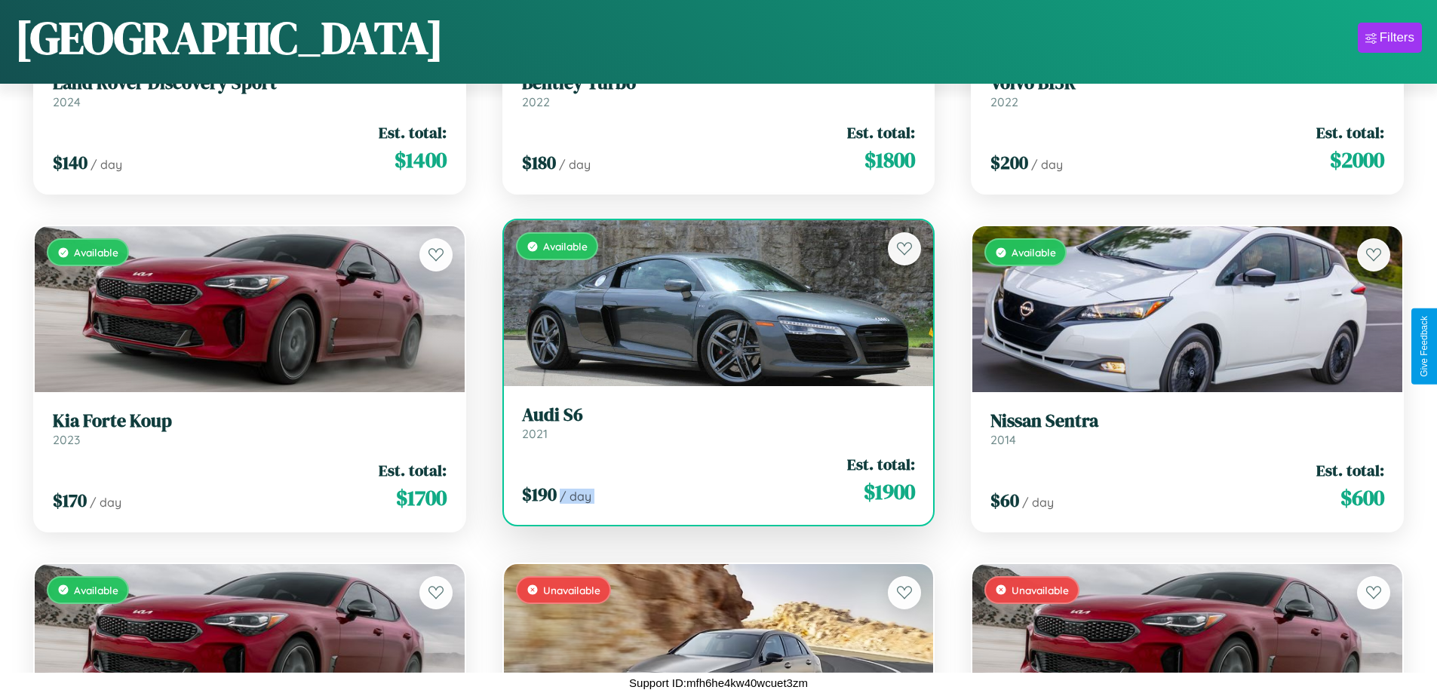
click at [712, 480] on div "$ 190 / day Est. total: $ 1900" at bounding box center [719, 480] width 394 height 54
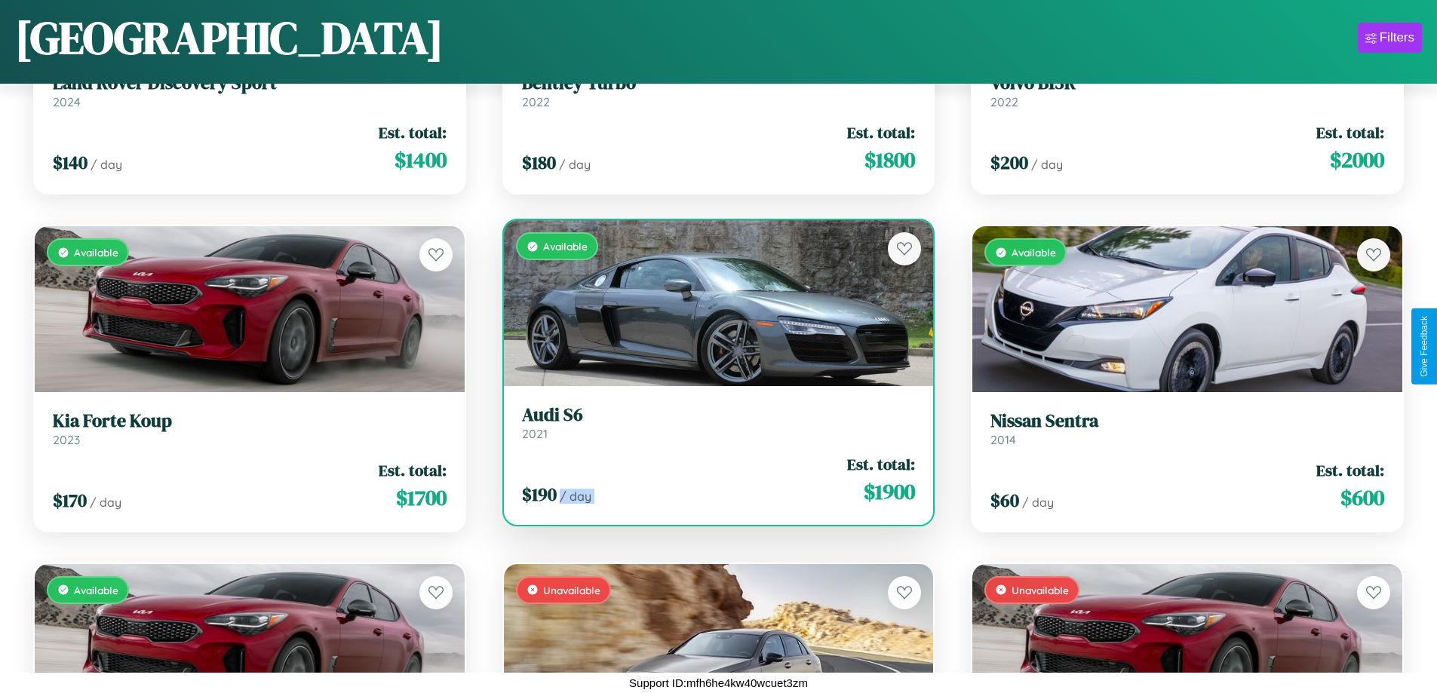
click at [712, 480] on div "$ 190 / day Est. total: $ 1900" at bounding box center [719, 480] width 394 height 54
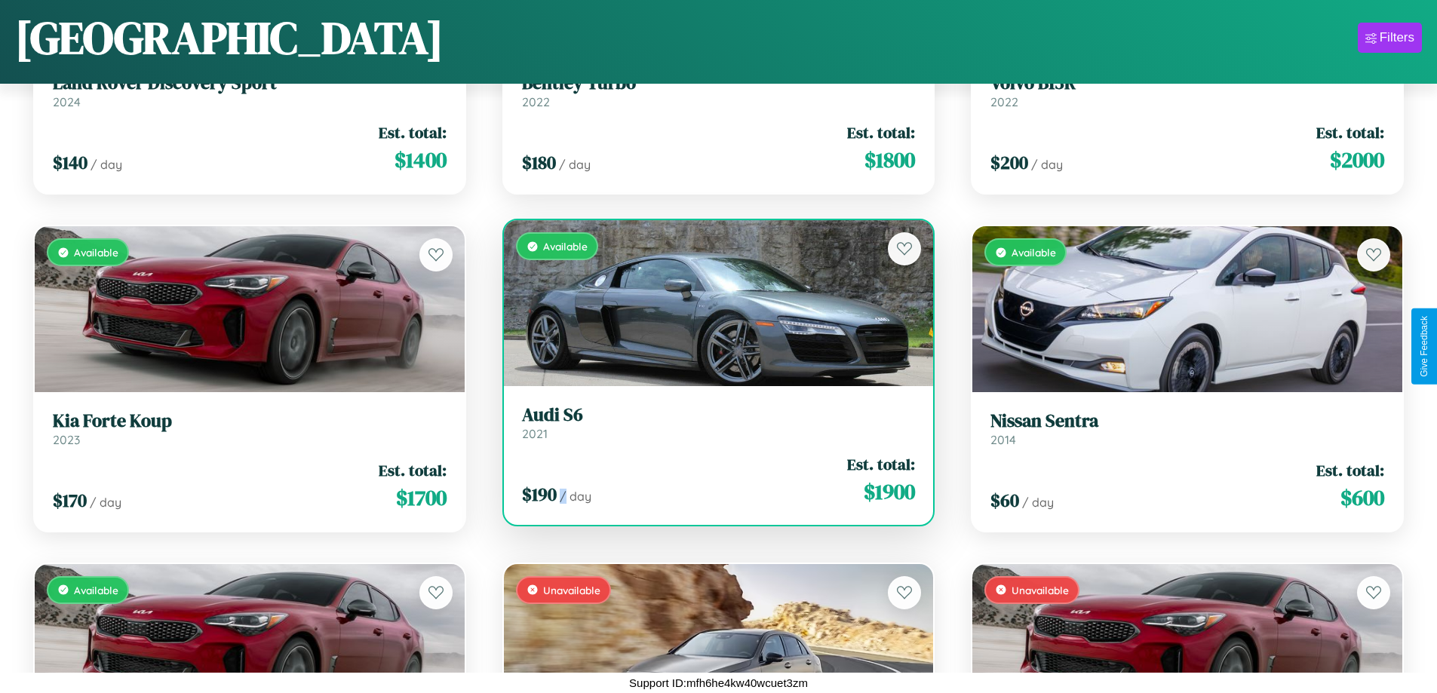
click at [712, 480] on div "$ 190 / day Est. total: $ 1900" at bounding box center [719, 480] width 394 height 54
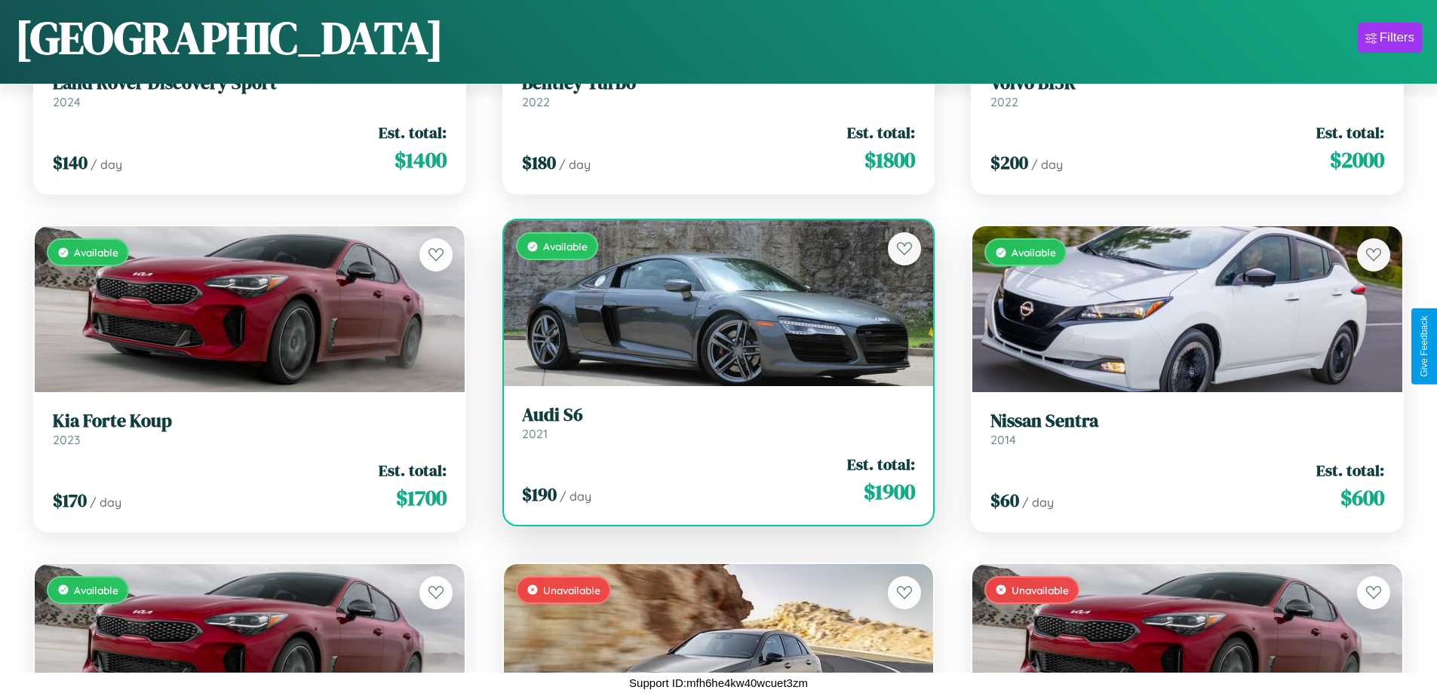
click at [712, 422] on h3 "Audi S6" at bounding box center [719, 415] width 394 height 22
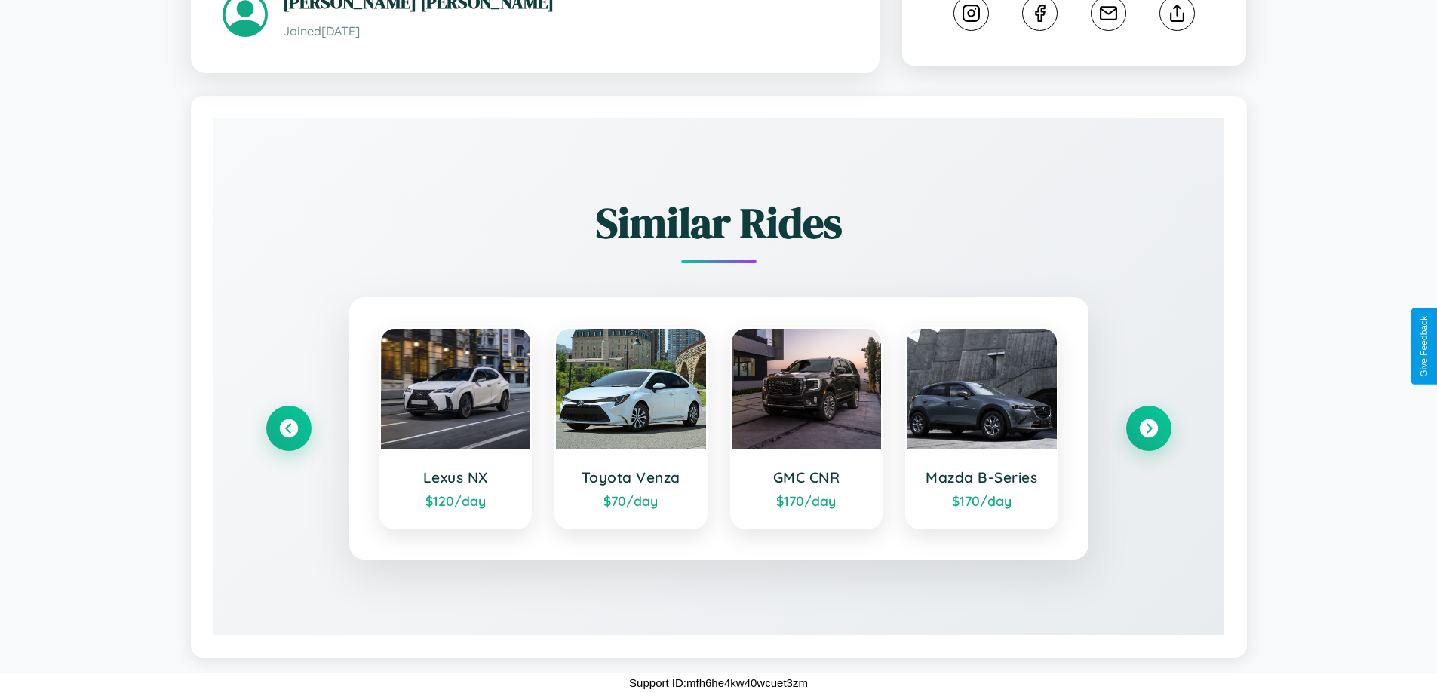
scroll to position [829, 0]
click at [1148, 428] on icon at bounding box center [1148, 429] width 20 height 20
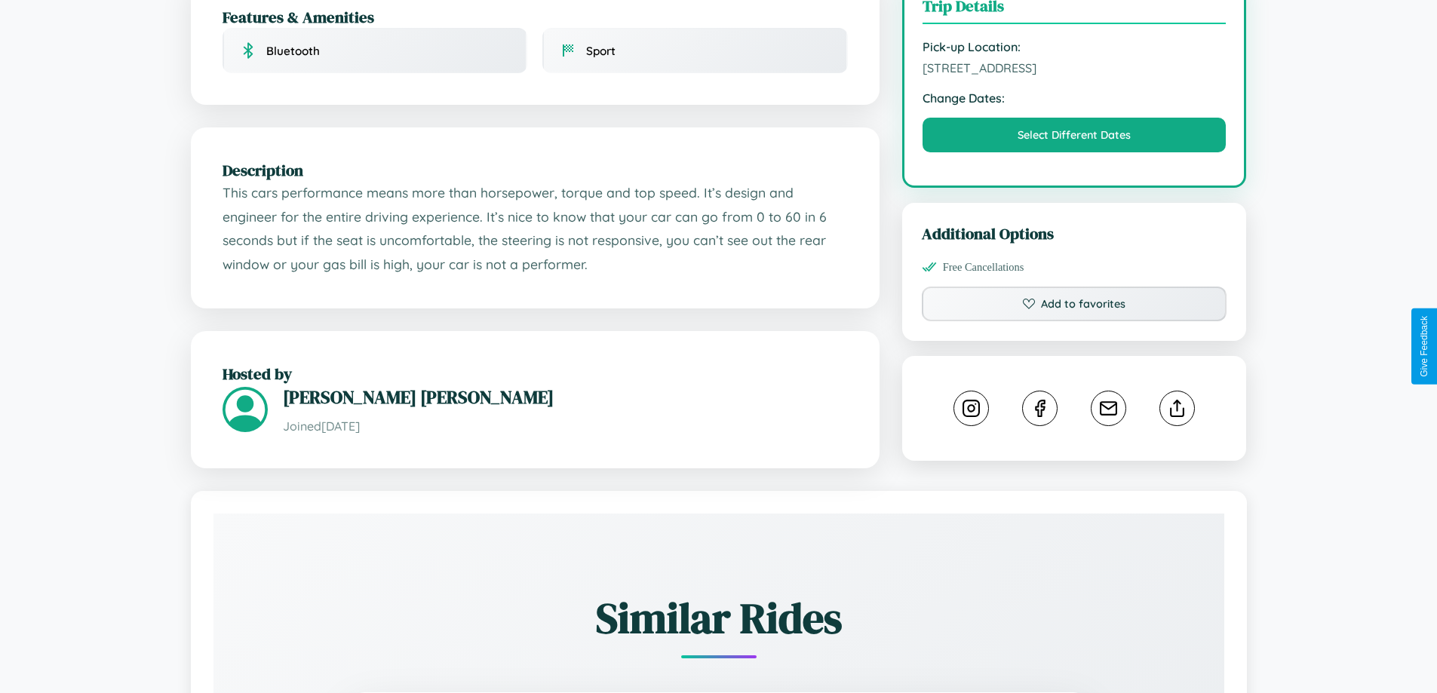
scroll to position [391, 0]
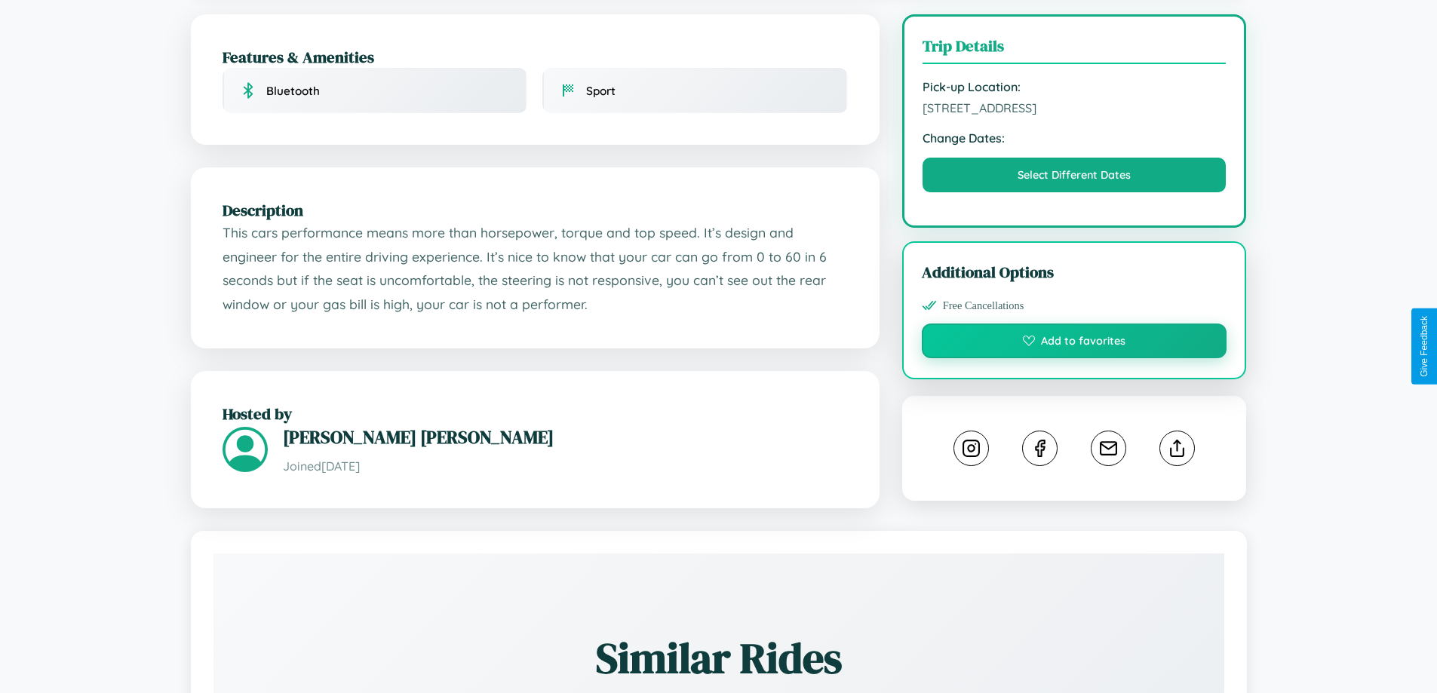
click at [1074, 345] on button "Add to favorites" at bounding box center [1074, 341] width 305 height 35
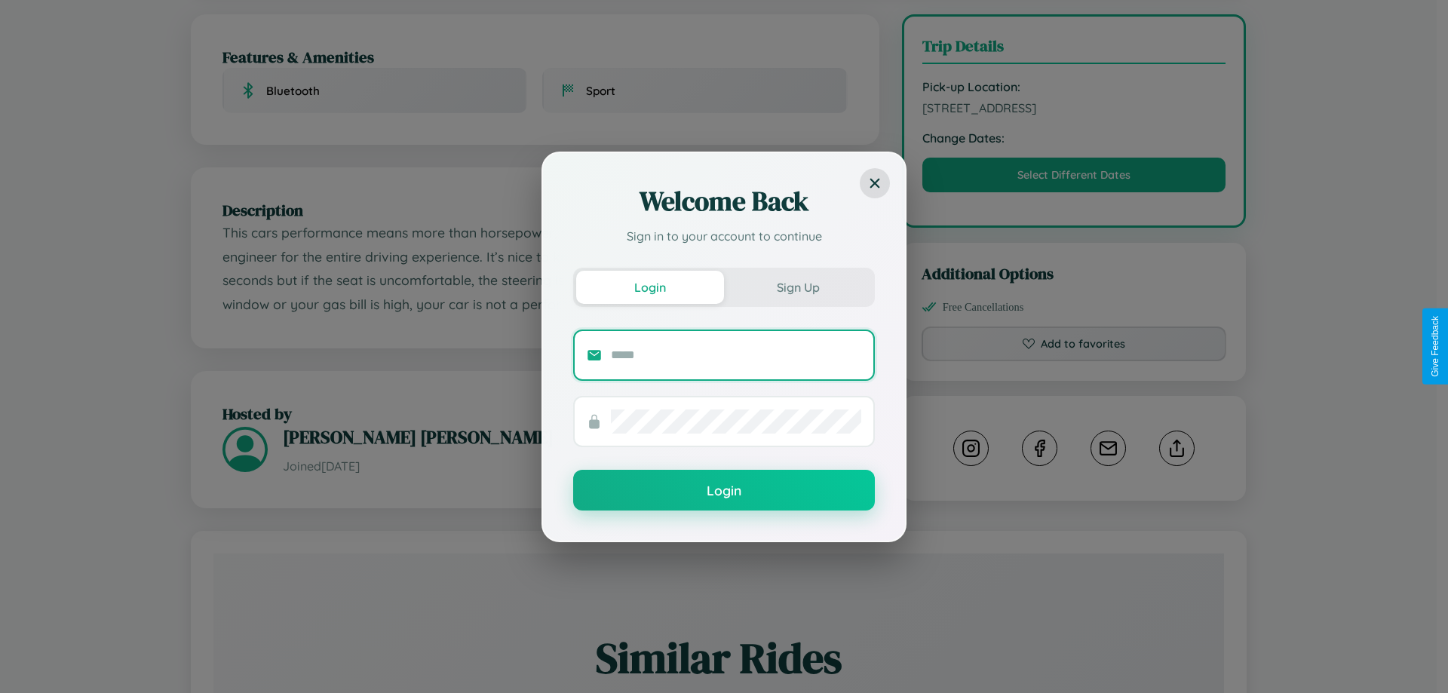
click at [736, 355] on input "text" at bounding box center [736, 355] width 250 height 24
type input "**********"
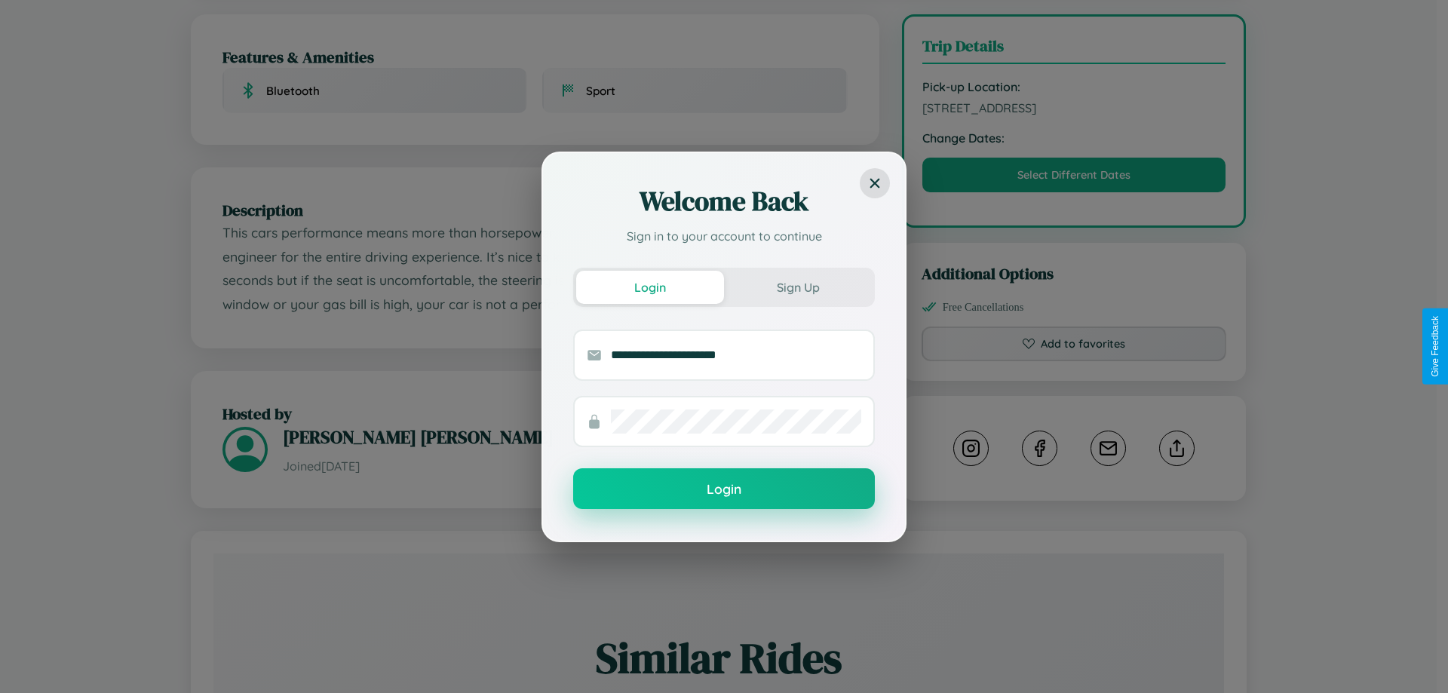
click at [724, 490] on button "Login" at bounding box center [724, 488] width 302 height 41
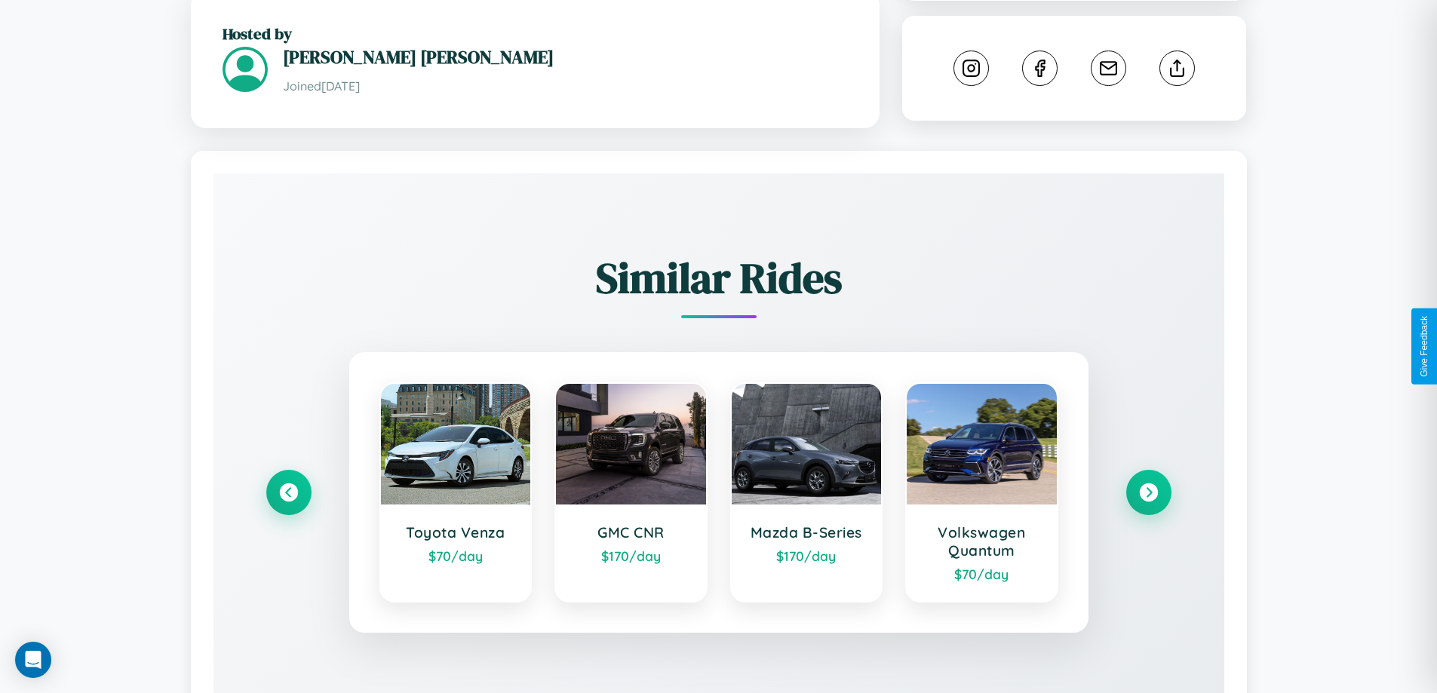
scroll to position [0, 0]
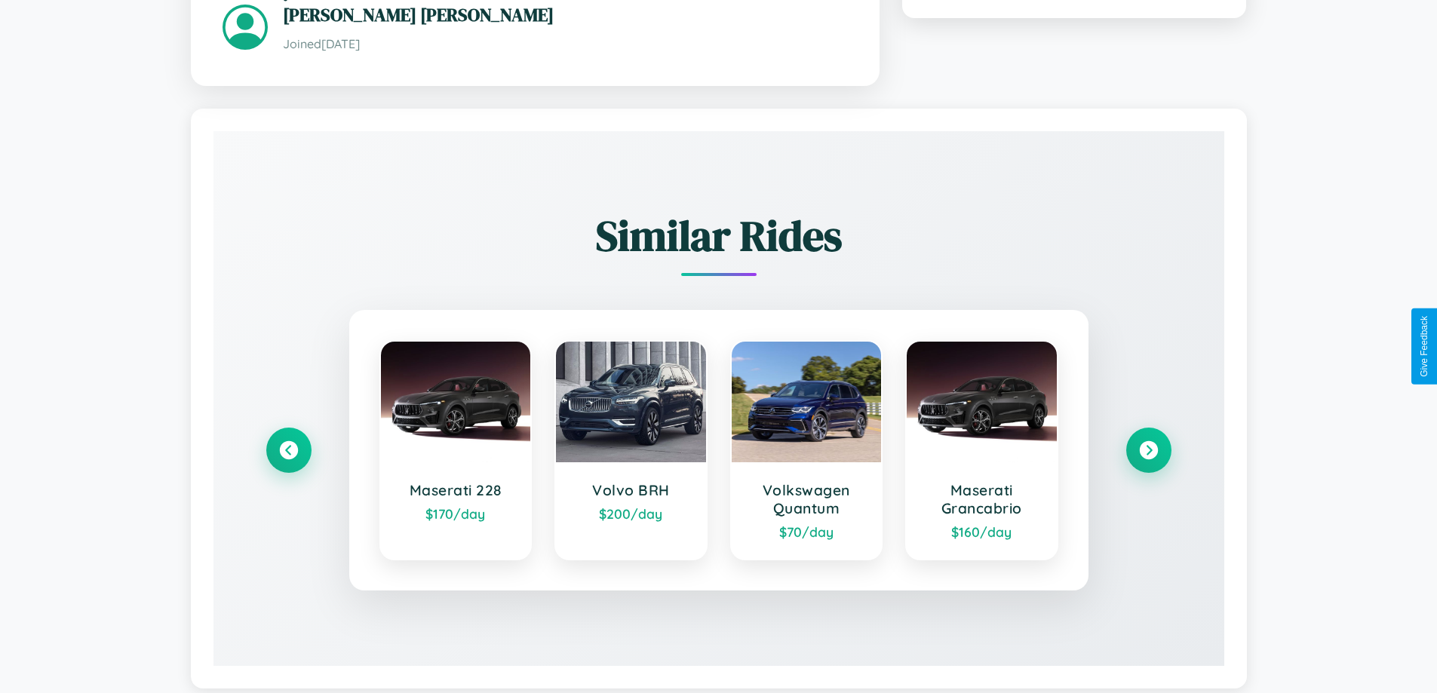
scroll to position [907, 0]
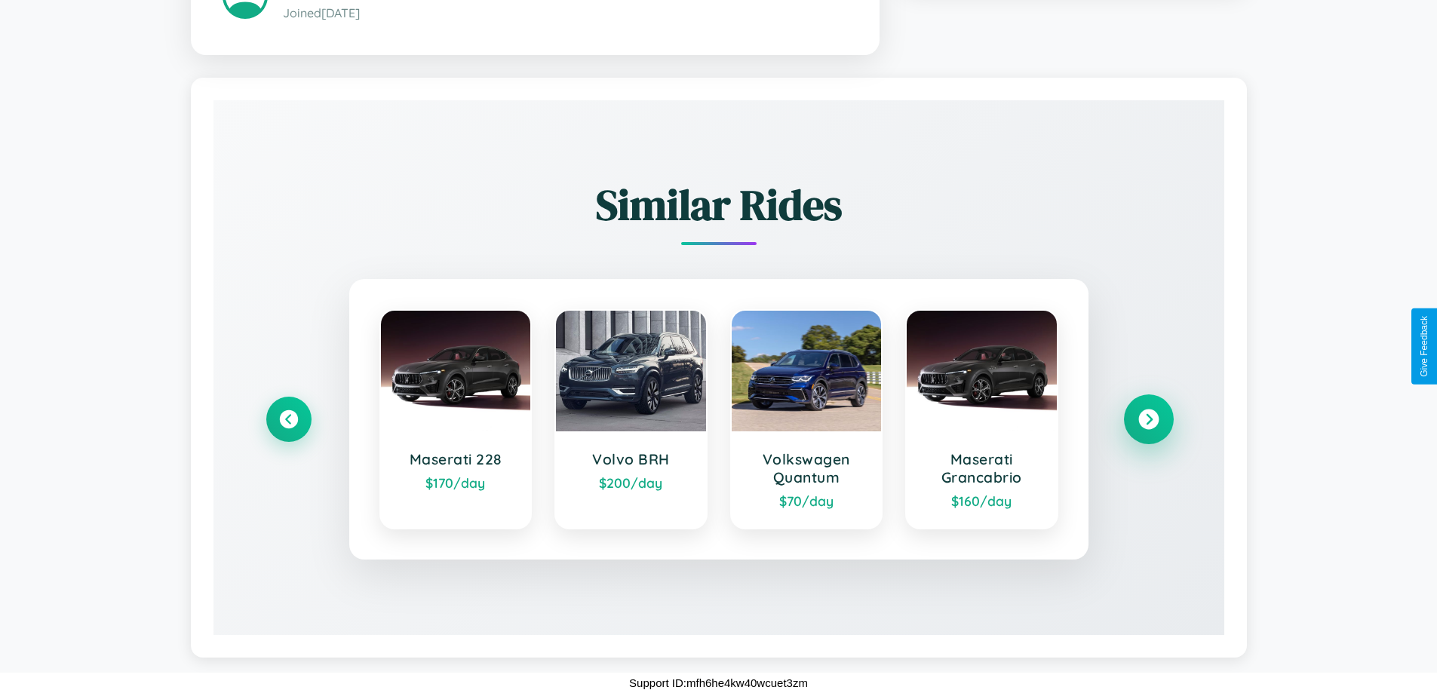
click at [1148, 419] on icon at bounding box center [1148, 420] width 20 height 20
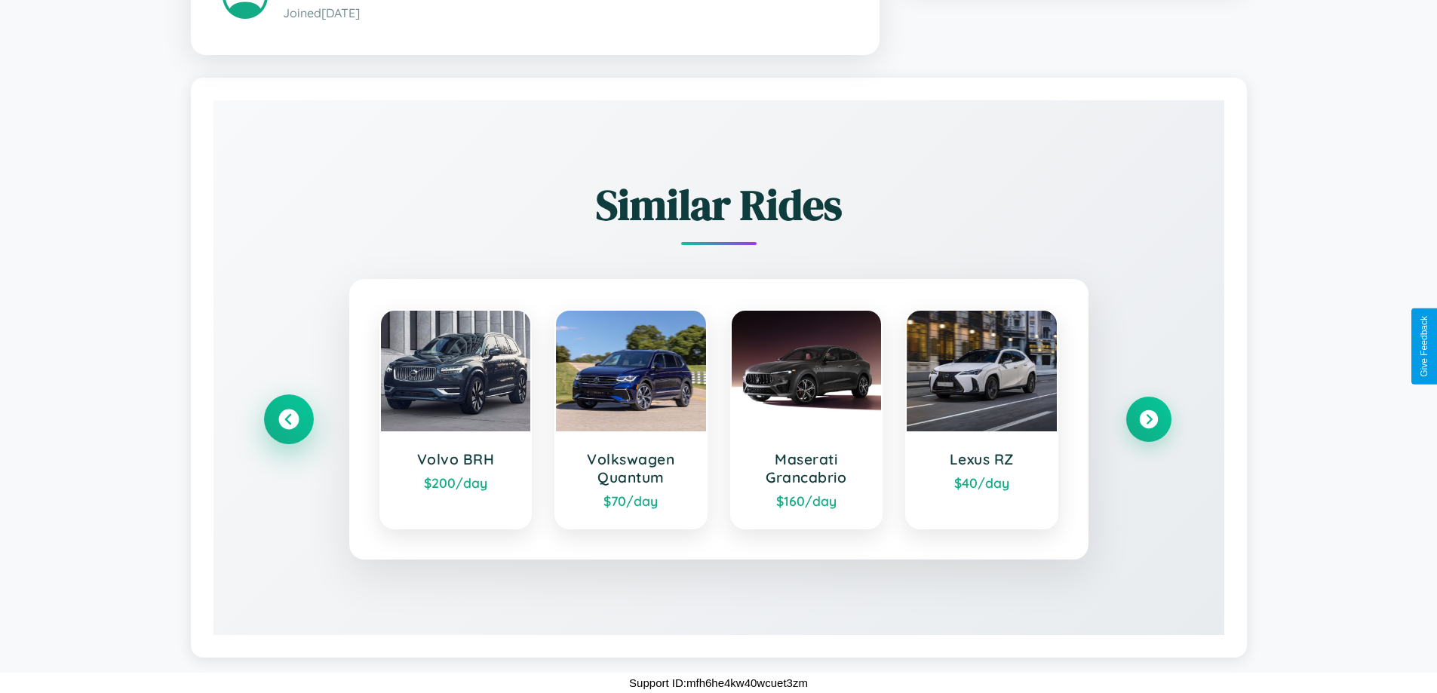
click at [288, 419] on icon at bounding box center [288, 420] width 20 height 20
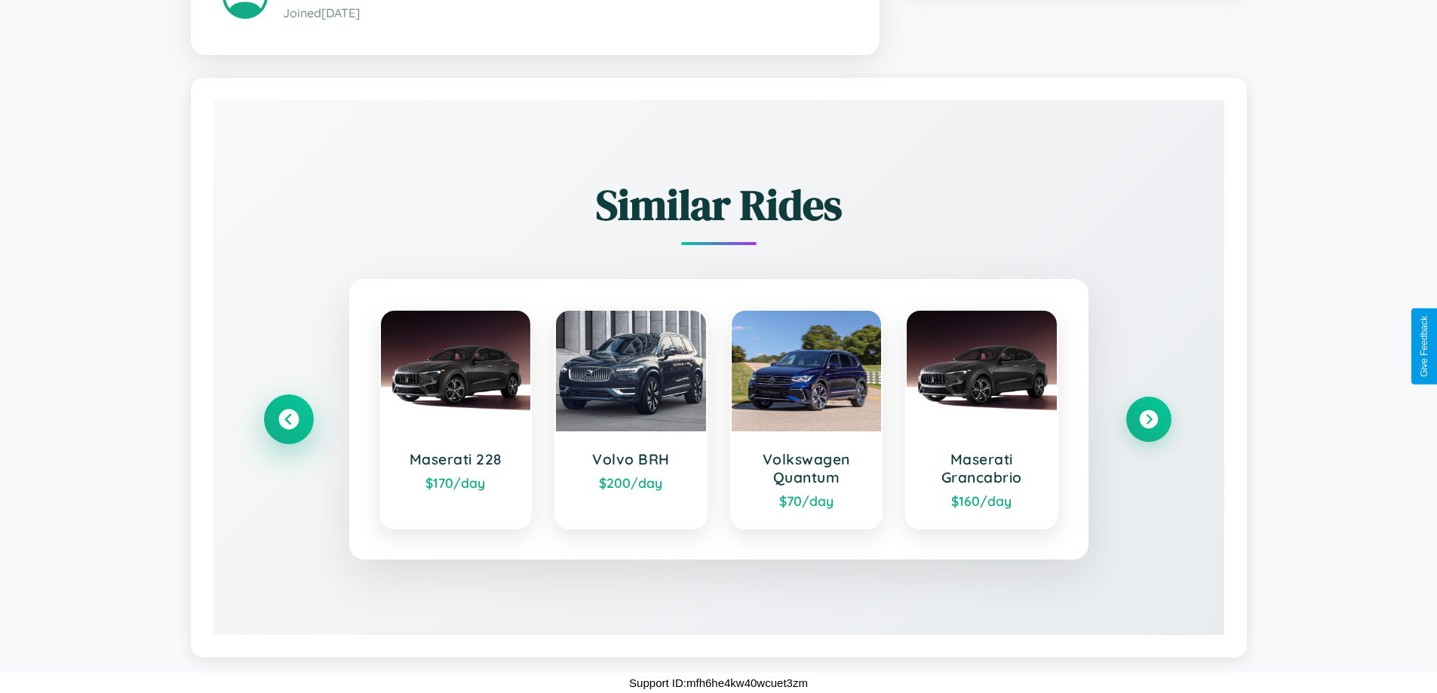
click at [288, 419] on icon at bounding box center [288, 420] width 20 height 20
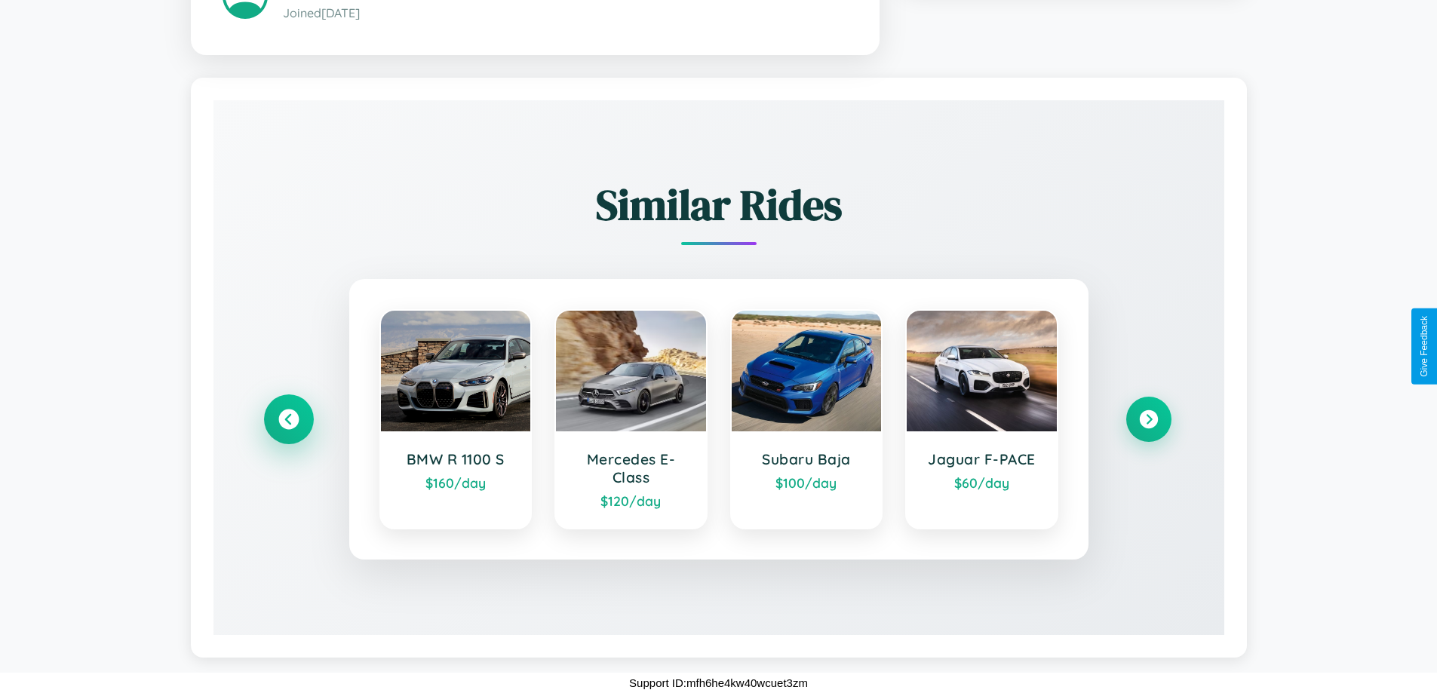
click at [288, 419] on icon at bounding box center [288, 420] width 20 height 20
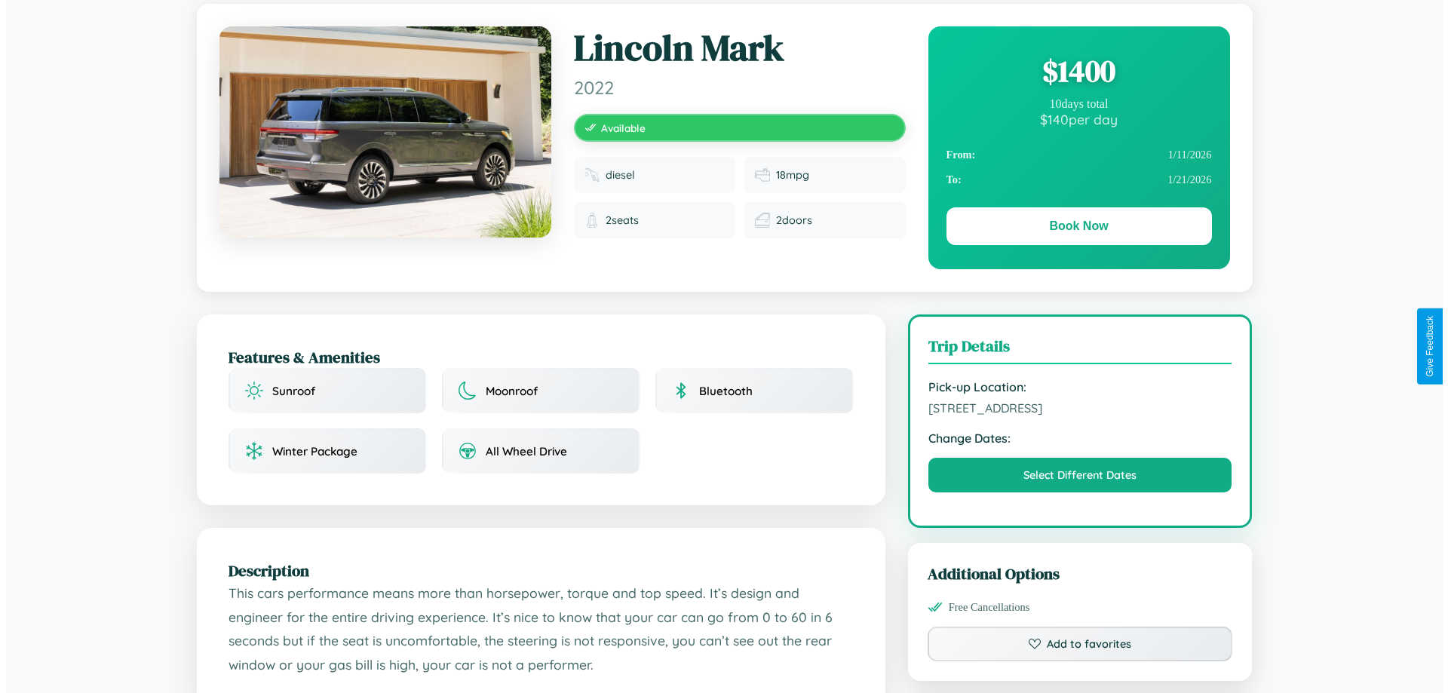
scroll to position [0, 0]
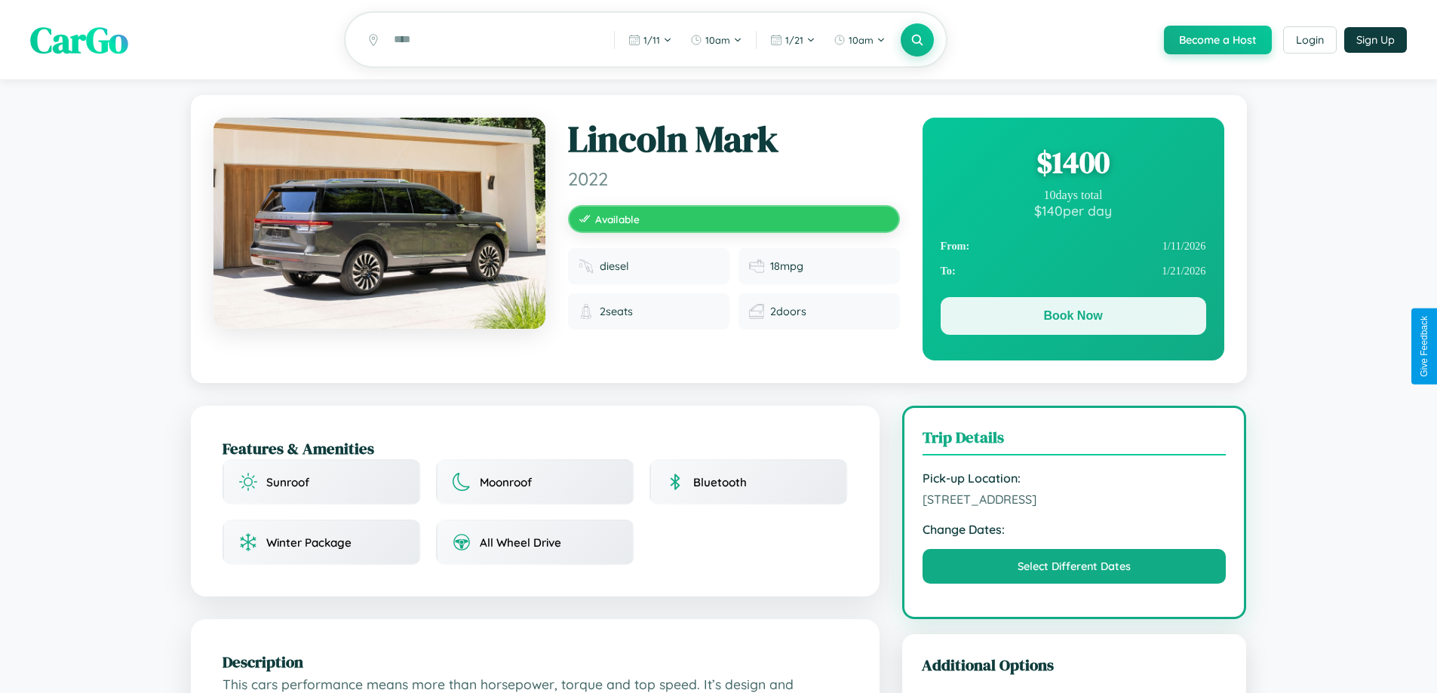
click at [1073, 318] on button "Book Now" at bounding box center [1074, 316] width 266 height 38
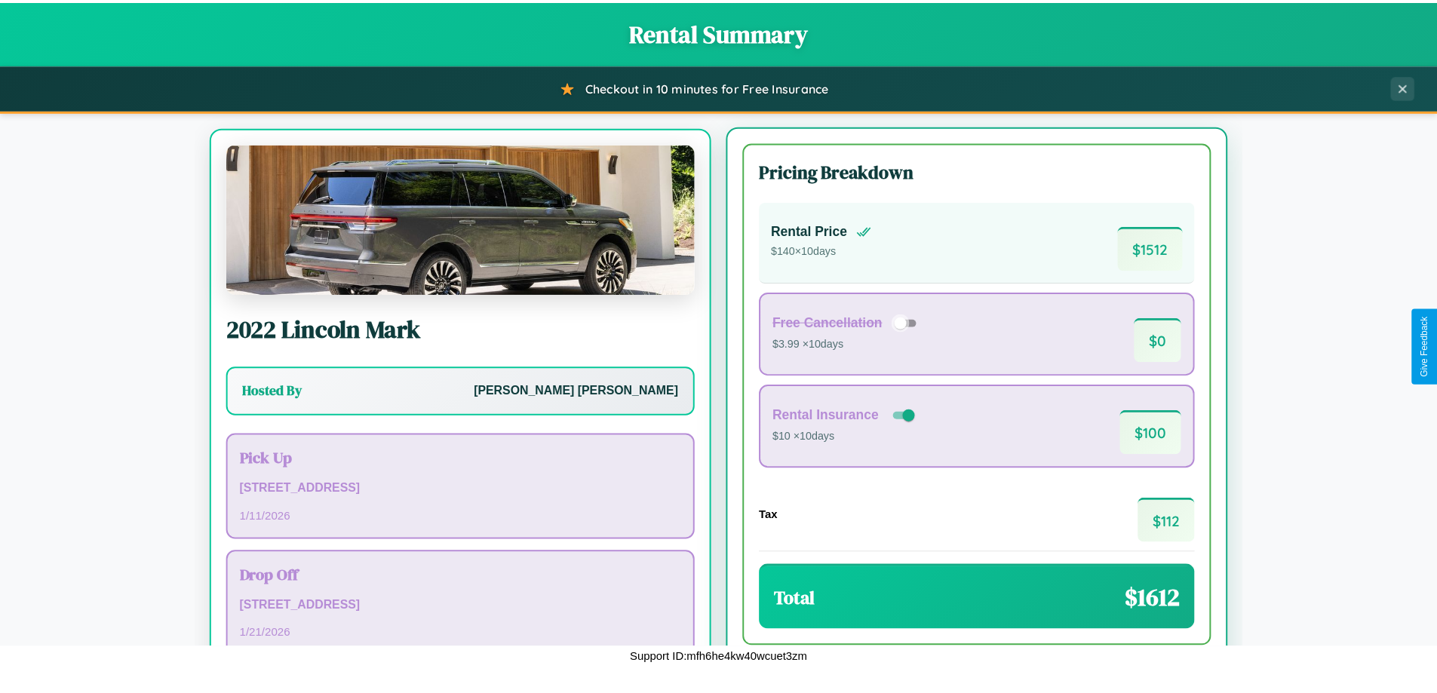
scroll to position [70, 0]
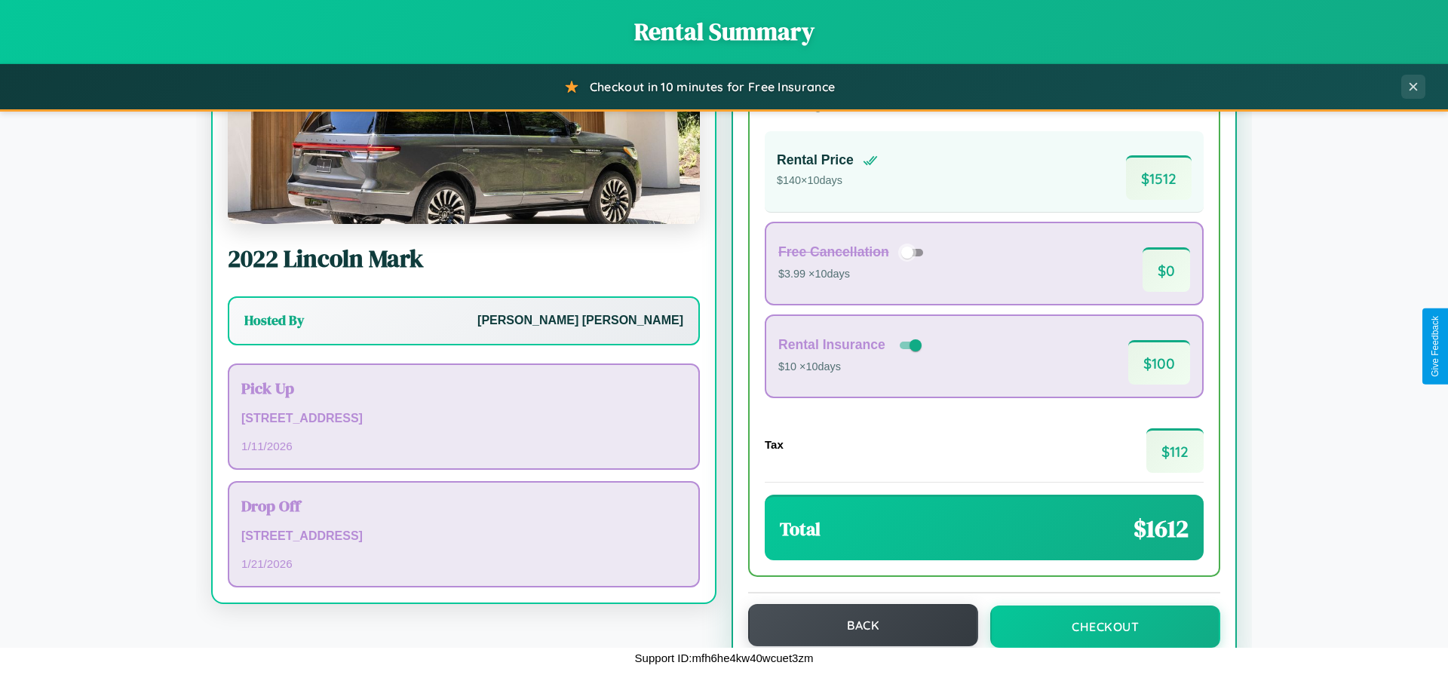
click at [856, 627] on button "Back" at bounding box center [863, 625] width 230 height 42
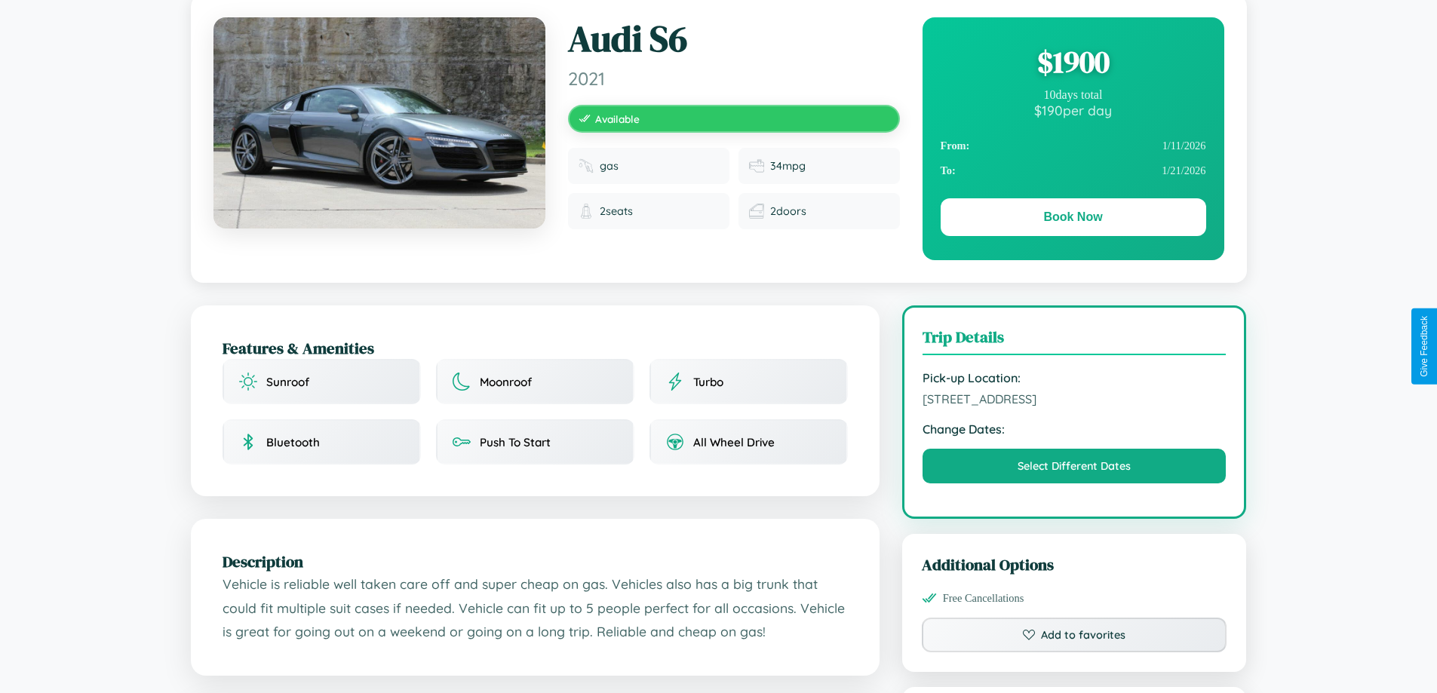
scroll to position [391, 0]
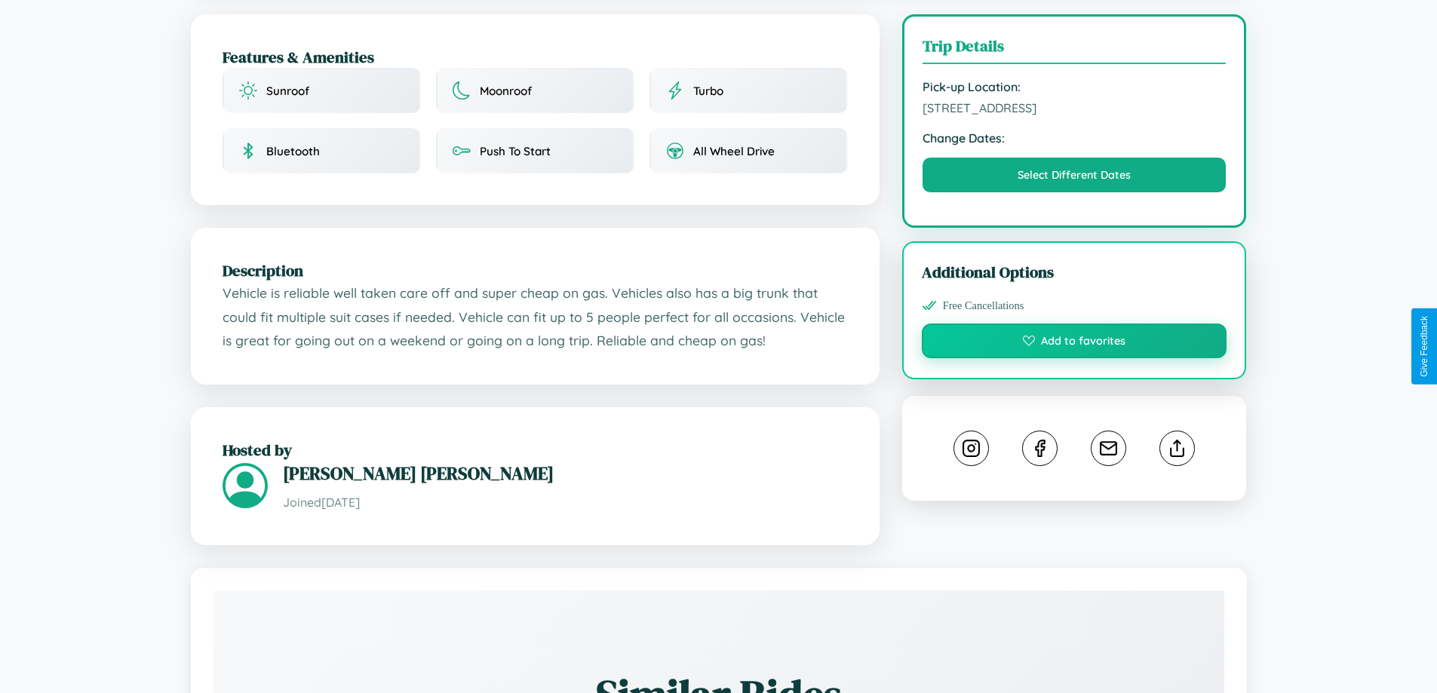
click at [1074, 343] on button "Add to favorites" at bounding box center [1074, 341] width 305 height 35
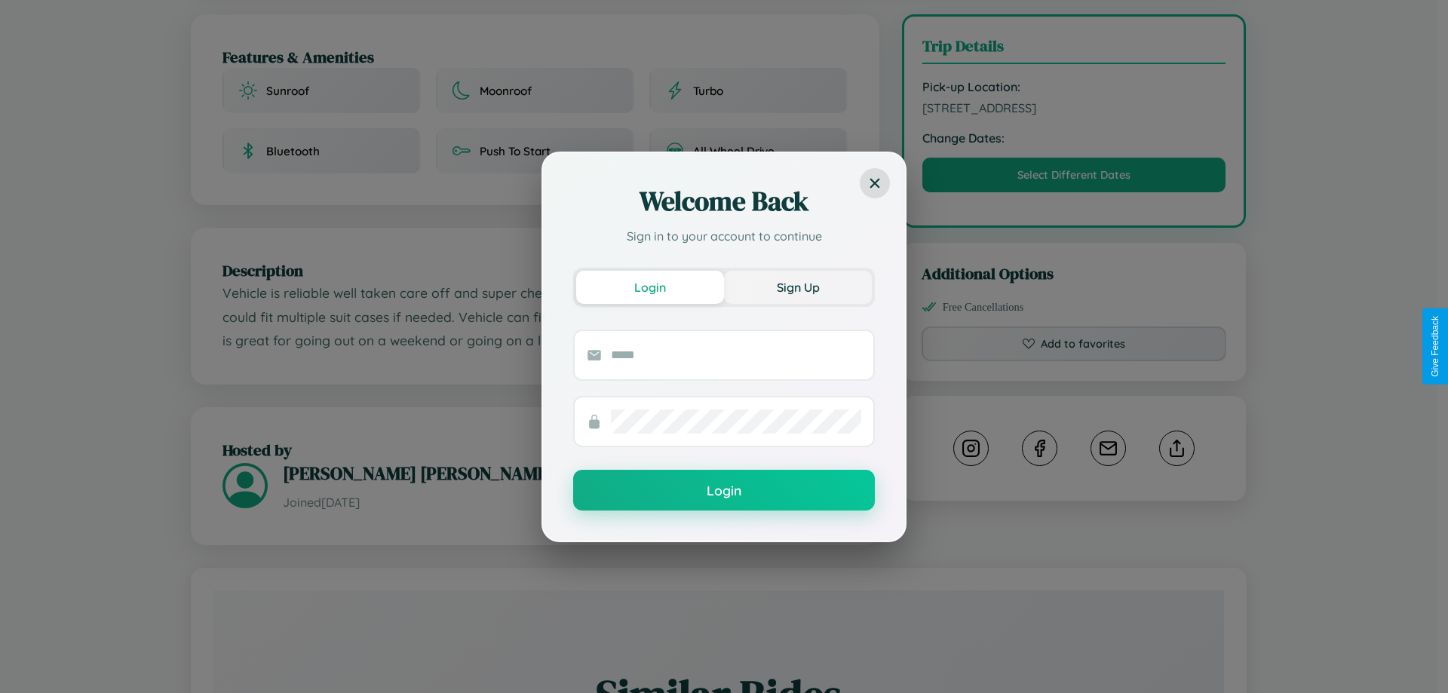
click at [798, 287] on button "Sign Up" at bounding box center [798, 287] width 148 height 33
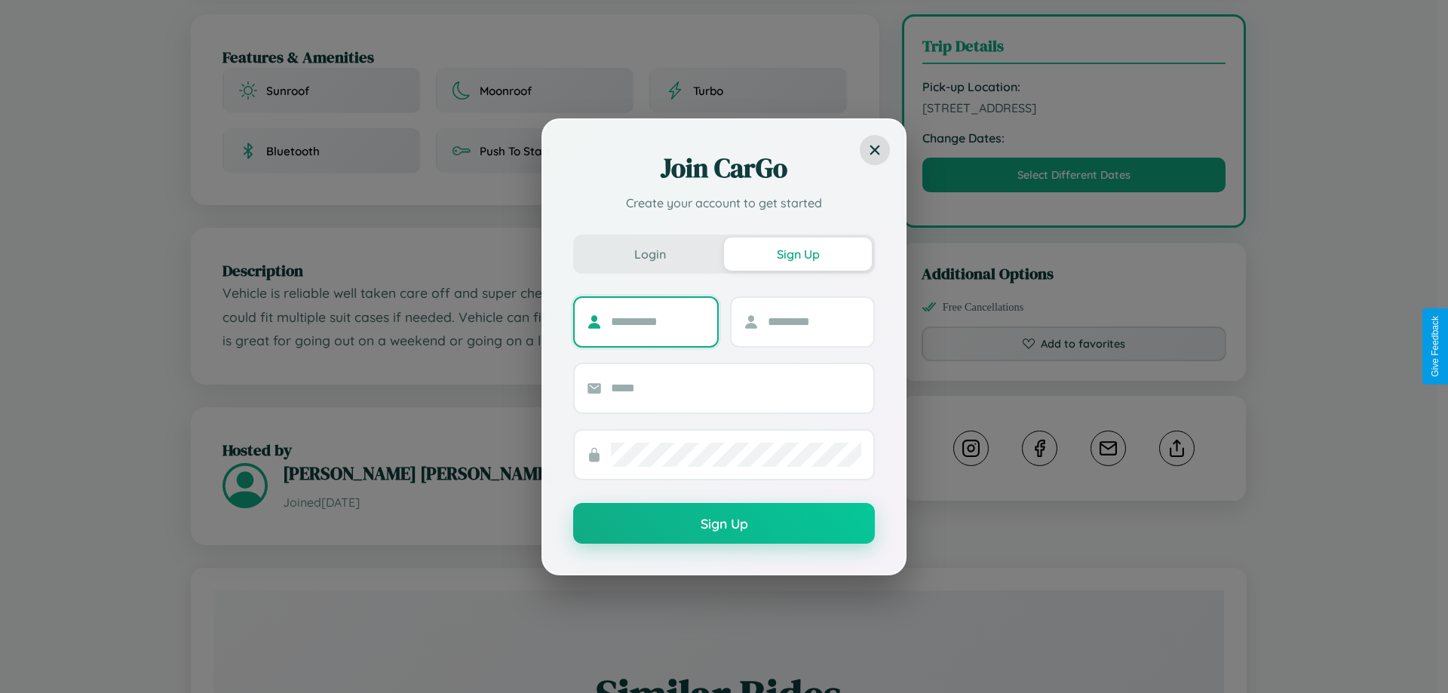
click at [658, 321] on input "text" at bounding box center [658, 322] width 94 height 24
type input "****"
click at [814, 321] on input "text" at bounding box center [815, 322] width 94 height 24
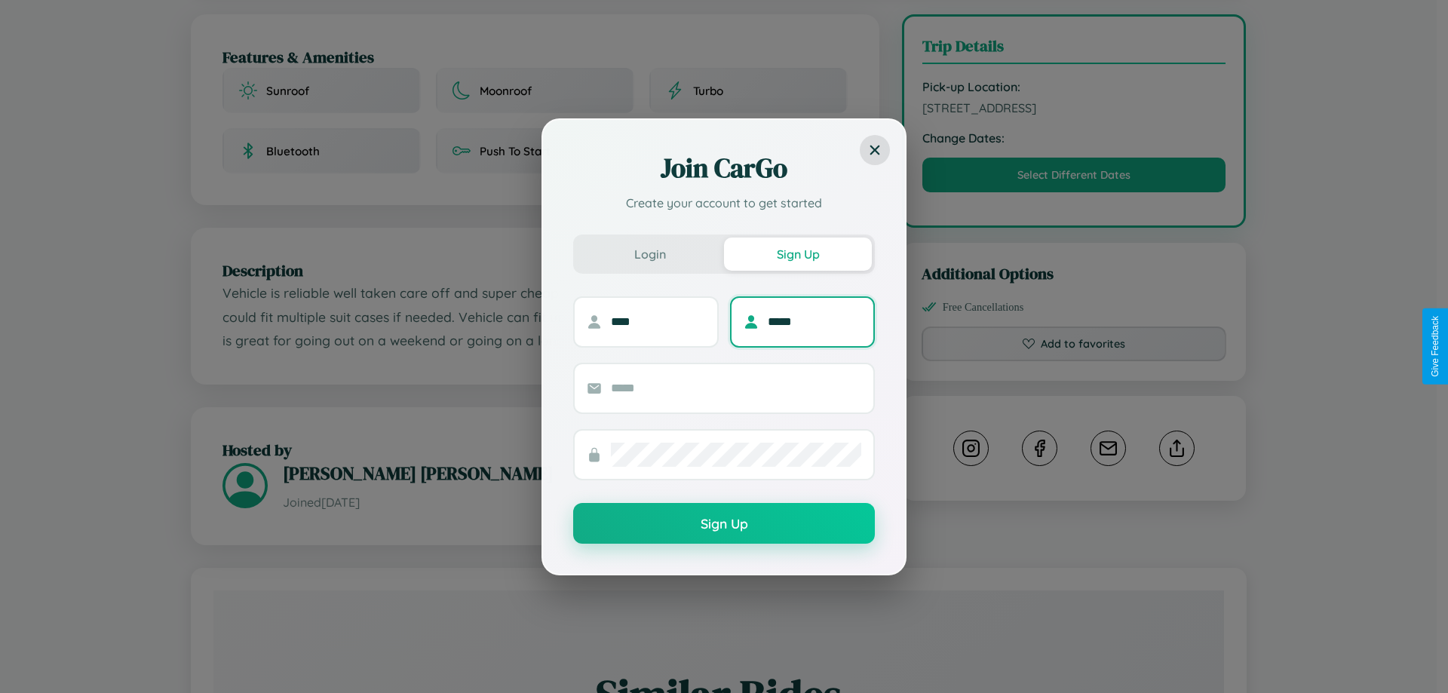
type input "*****"
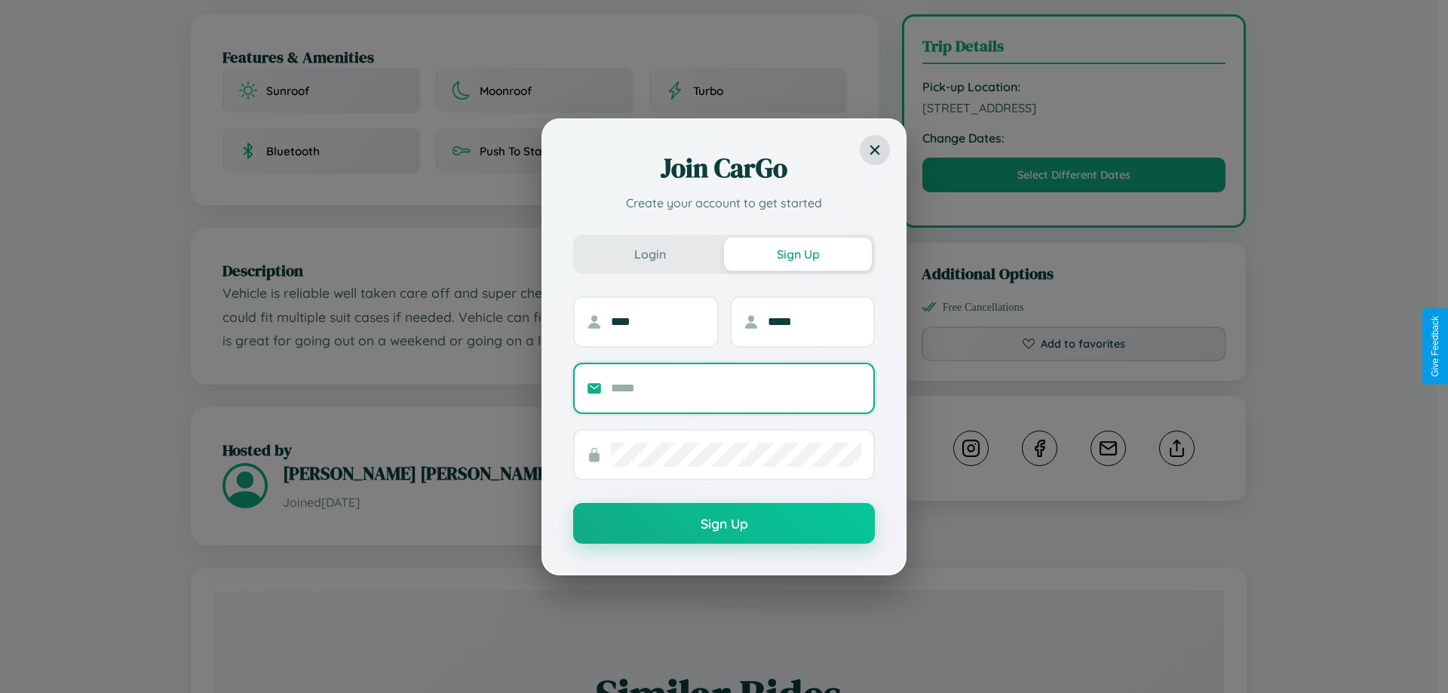
click at [736, 388] on input "text" at bounding box center [736, 388] width 250 height 24
type input "**********"
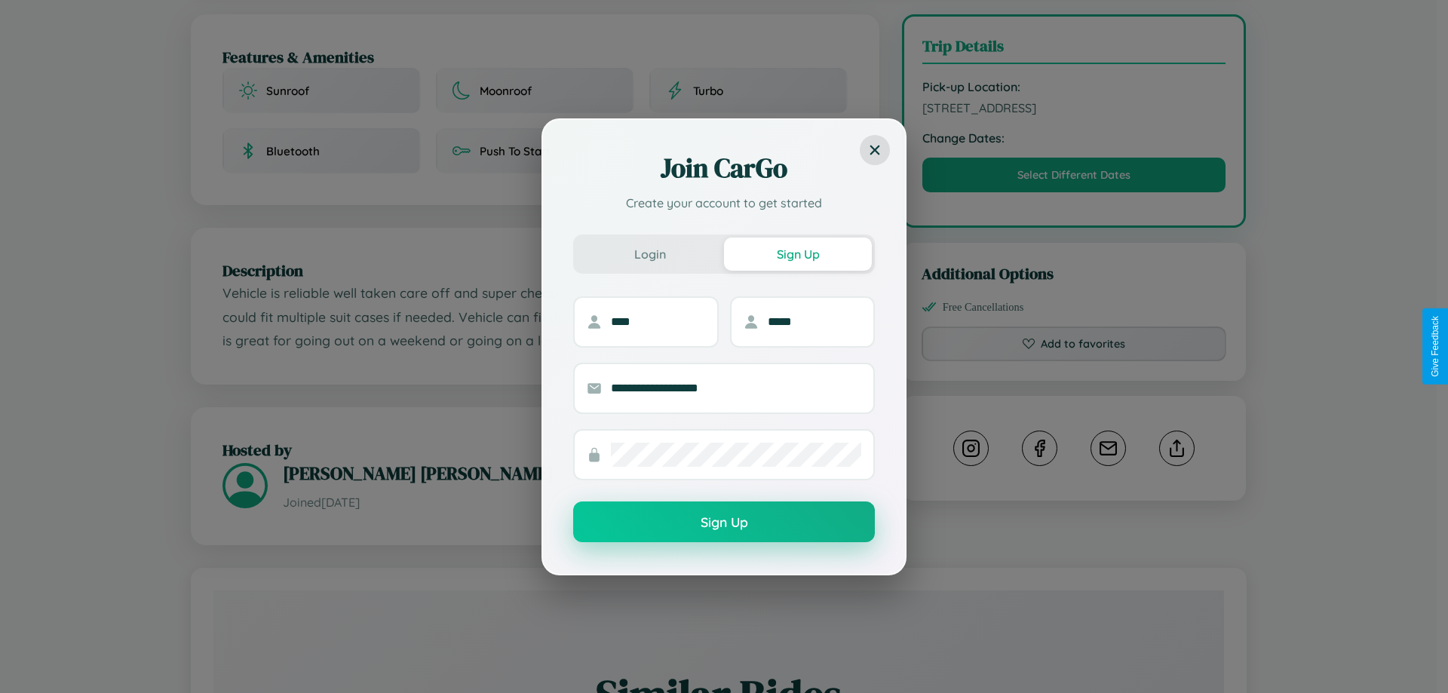
click at [724, 523] on button "Sign Up" at bounding box center [724, 522] width 302 height 41
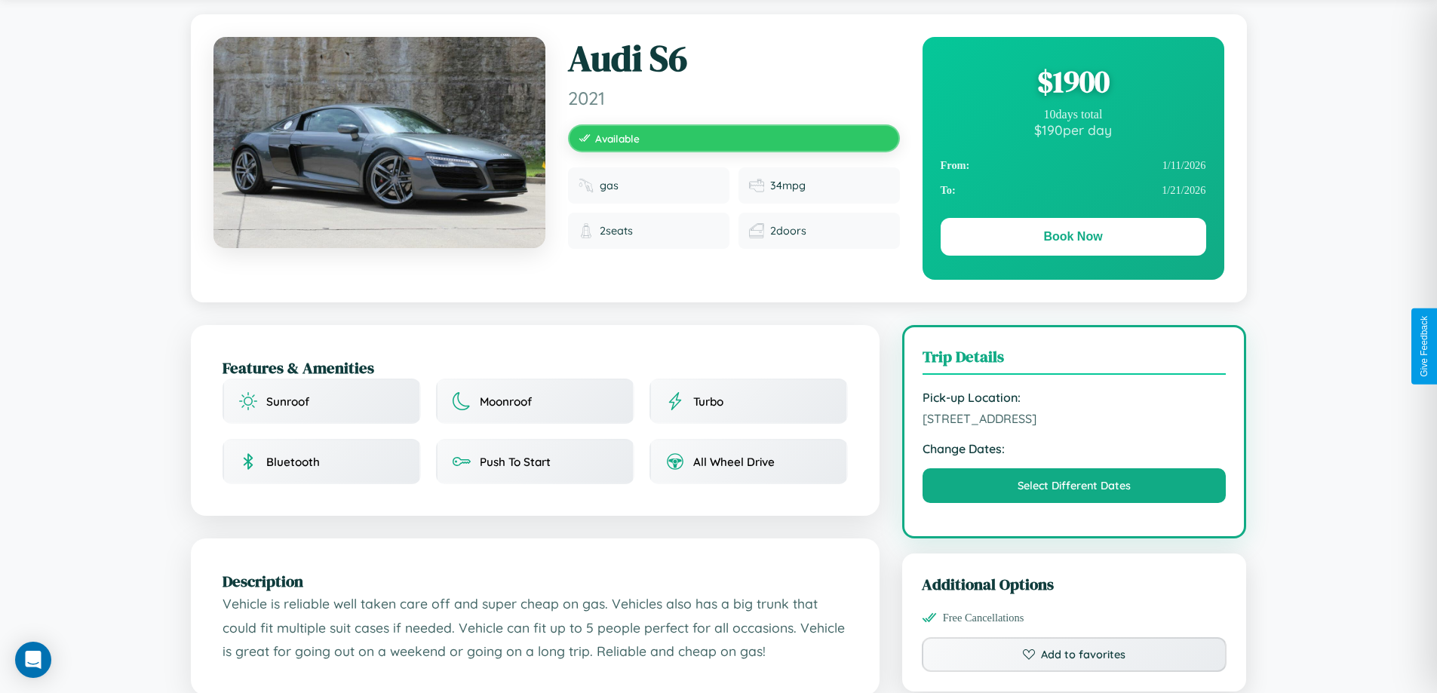
scroll to position [0, 0]
